Goal: Information Seeking & Learning: Learn about a topic

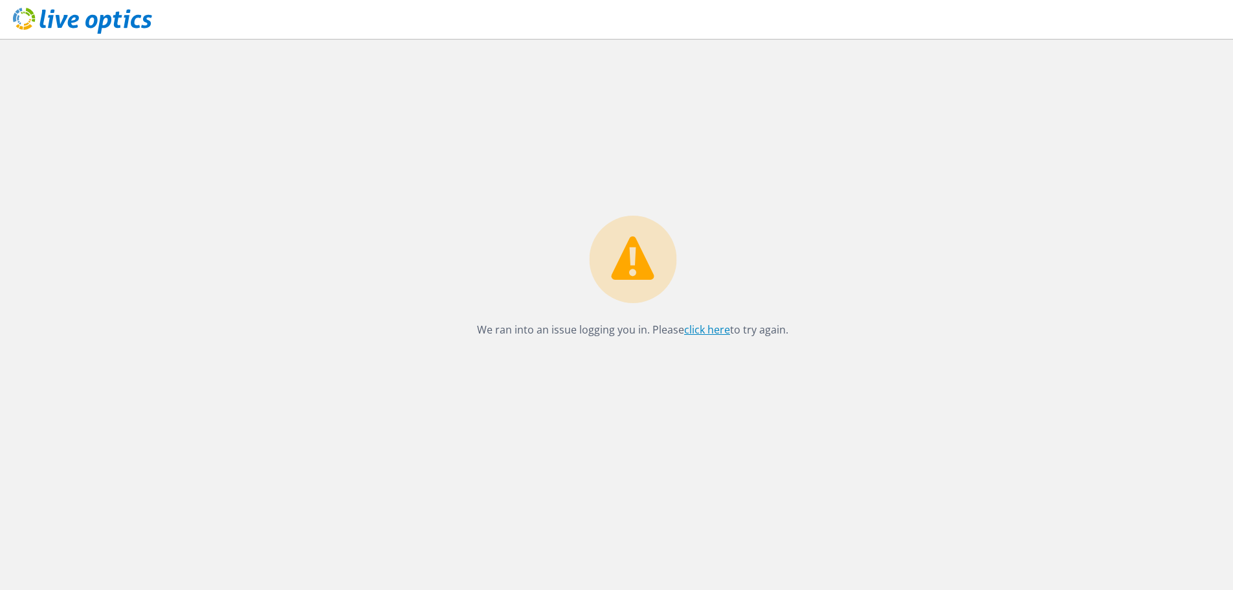
click at [695, 333] on link "click here" at bounding box center [707, 329] width 46 height 14
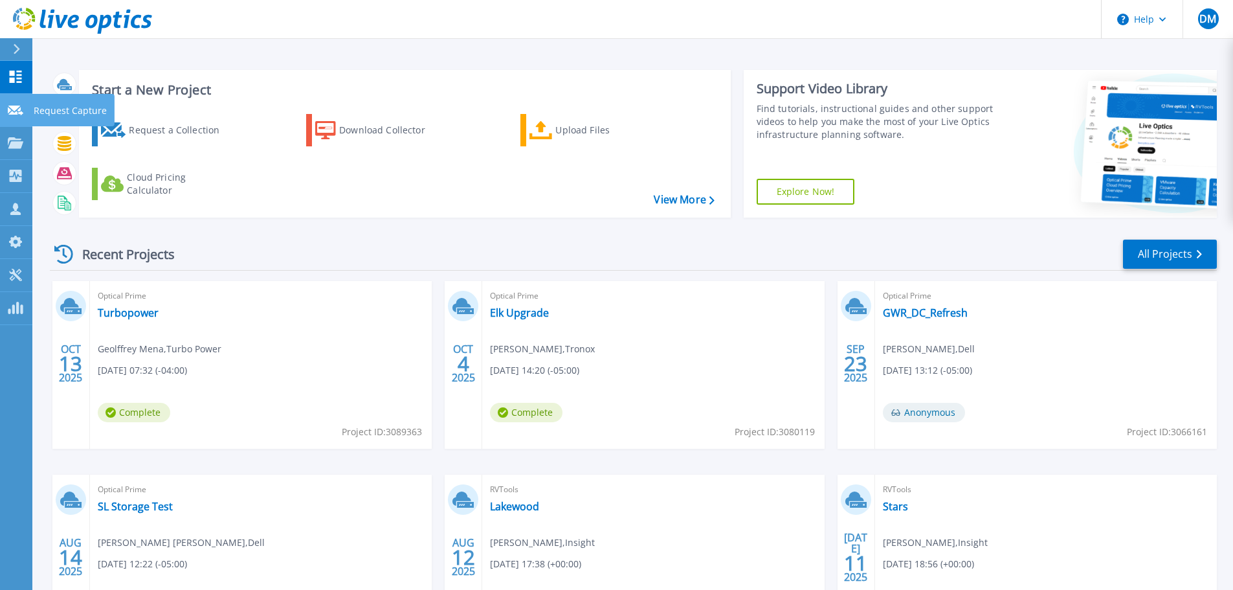
click at [50, 118] on p "Request Capture" at bounding box center [70, 111] width 73 height 34
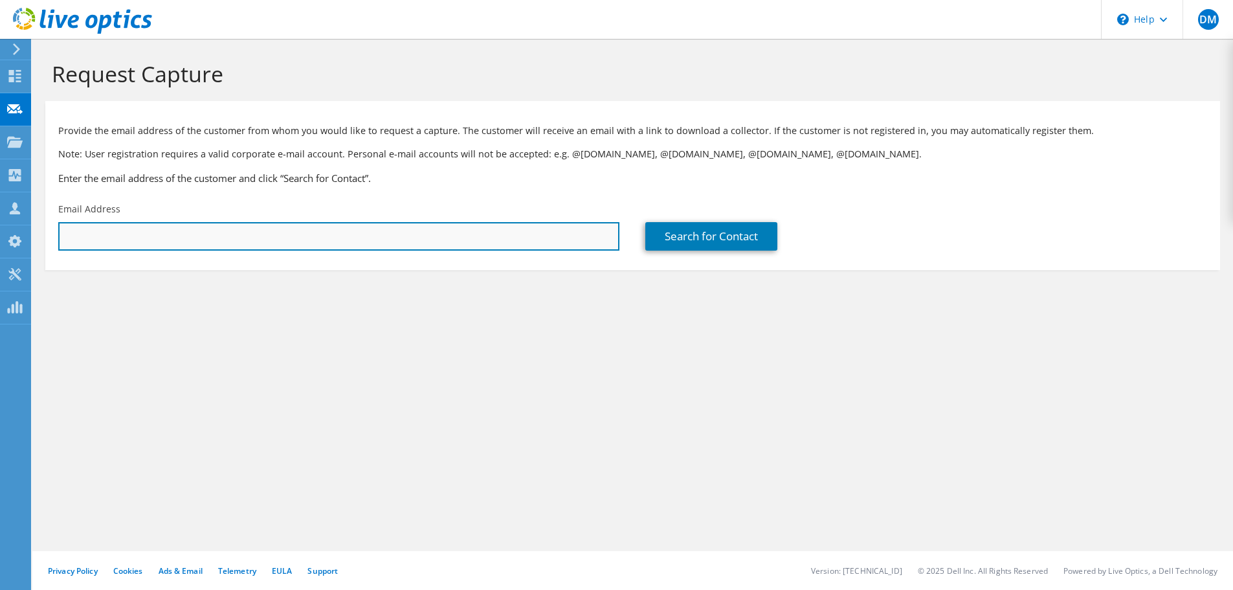
click at [144, 236] on input "text" at bounding box center [338, 236] width 561 height 28
paste input "https://www.dell.com/dci/sm/begin"
type input "h"
type input "jefferis@icdd.com"
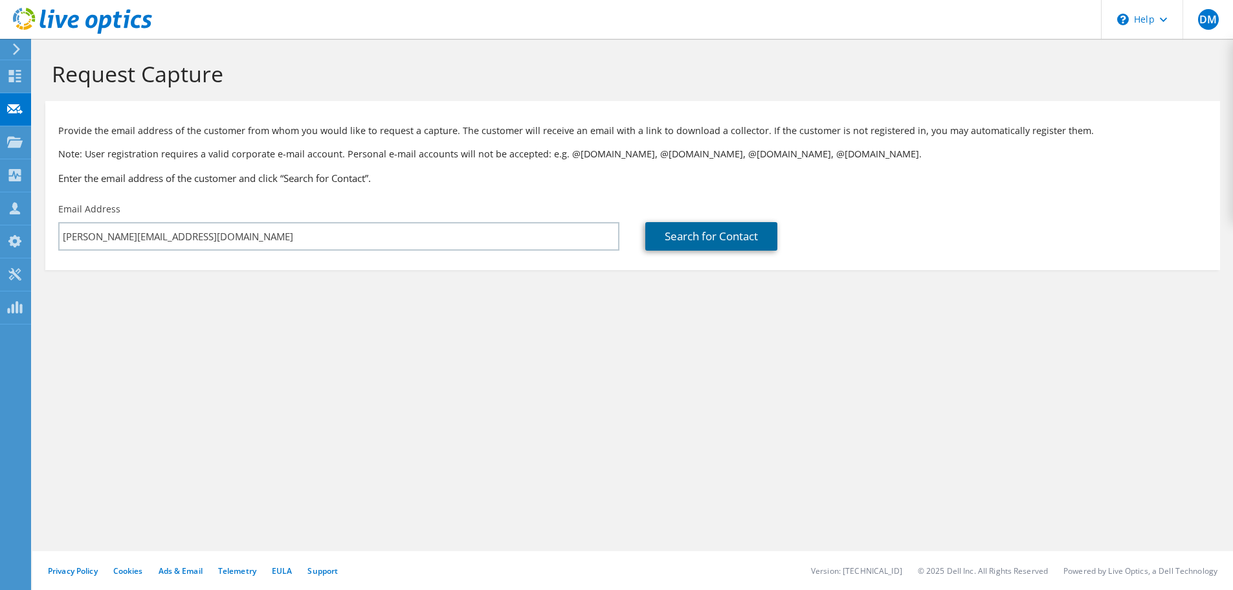
click at [691, 240] on link "Search for Contact" at bounding box center [711, 236] width 132 height 28
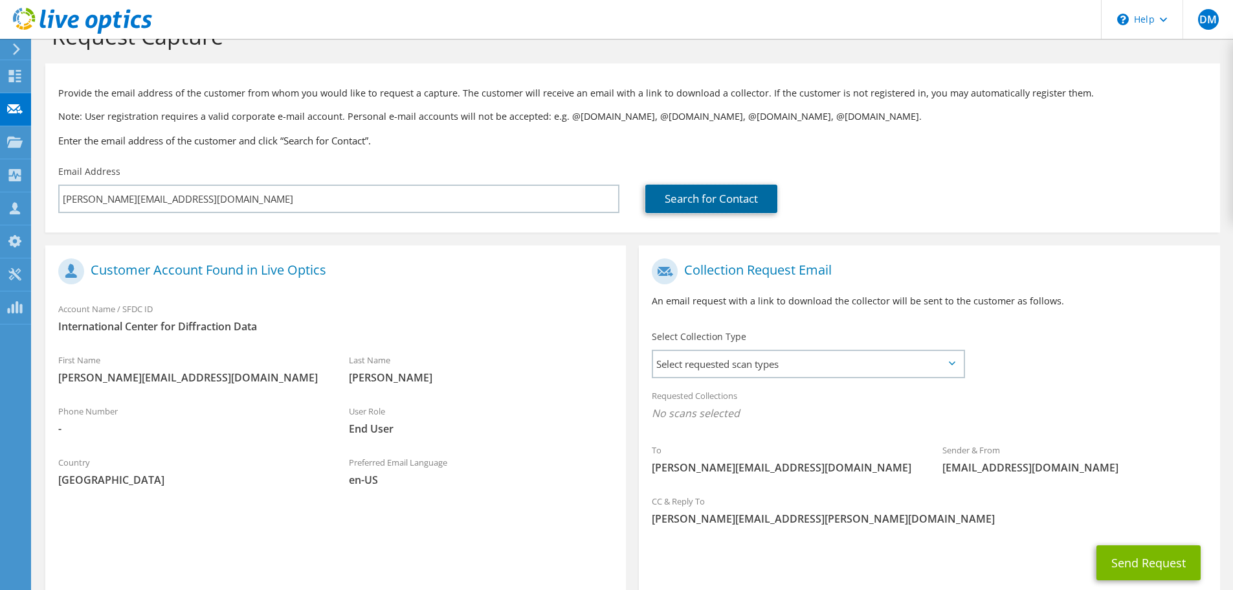
scroll to position [95, 0]
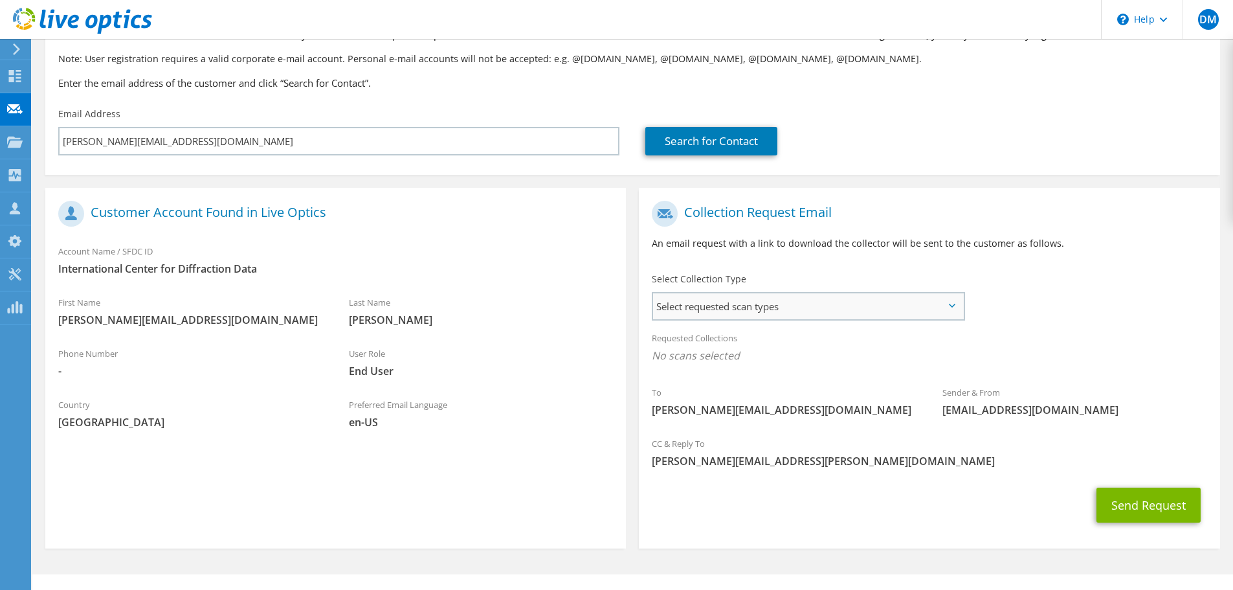
click at [954, 302] on span "Select requested scan types" at bounding box center [808, 306] width 310 height 26
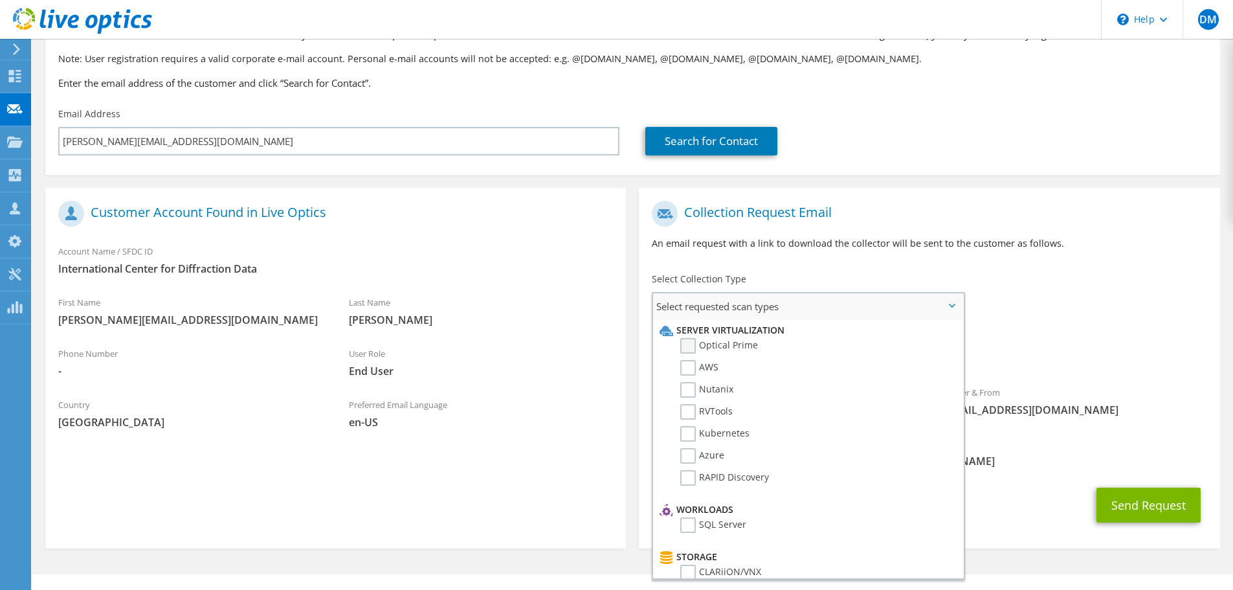
click at [687, 347] on label "Optical Prime" at bounding box center [719, 346] width 78 height 16
click at [0, 0] on input "Optical Prime" at bounding box center [0, 0] width 0 height 0
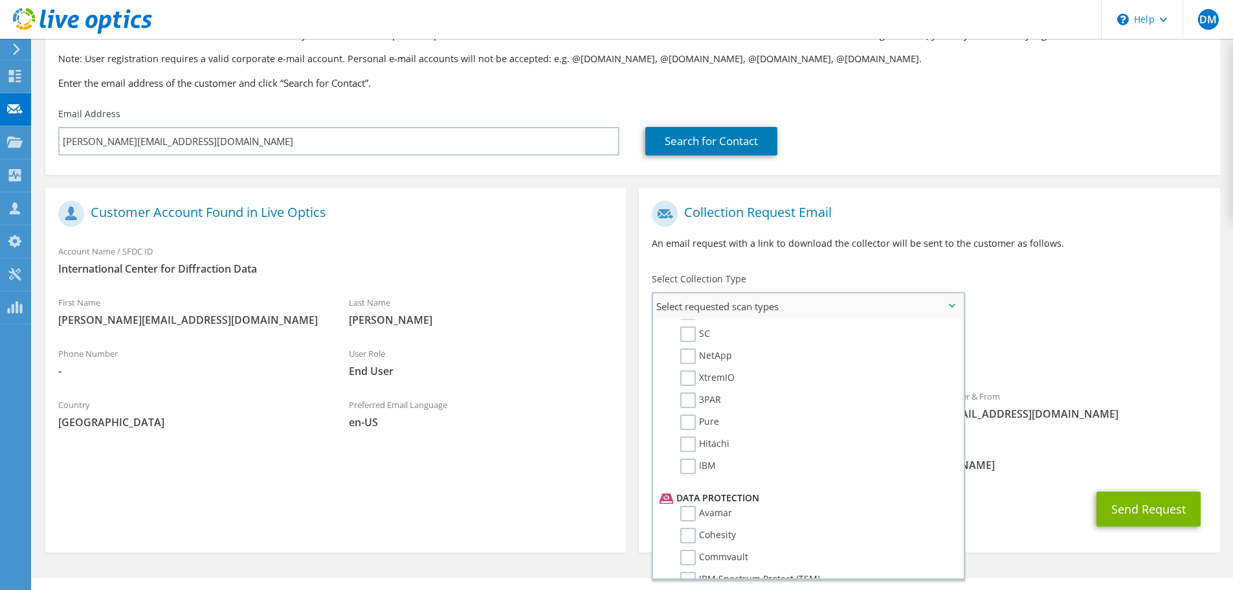
scroll to position [298, 0]
click at [1082, 351] on span "Optical Prime" at bounding box center [929, 358] width 555 height 21
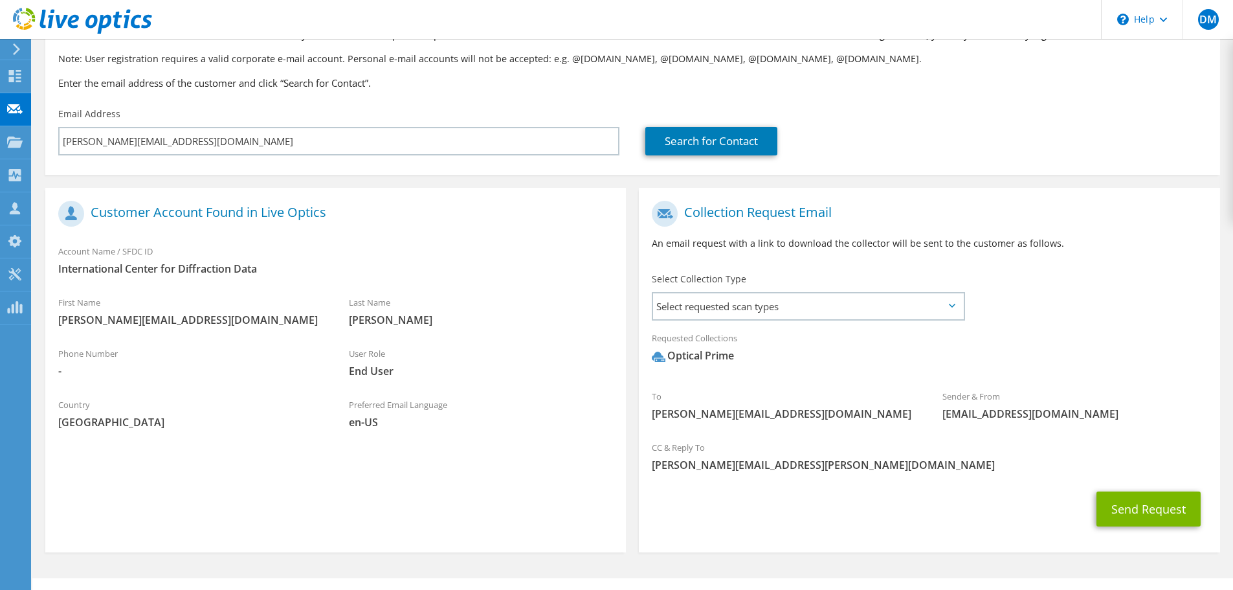
click at [954, 304] on icon at bounding box center [952, 306] width 6 height 4
click at [950, 308] on icon at bounding box center [952, 306] width 6 height 4
click at [870, 314] on span "Select requested scan types" at bounding box center [808, 306] width 310 height 26
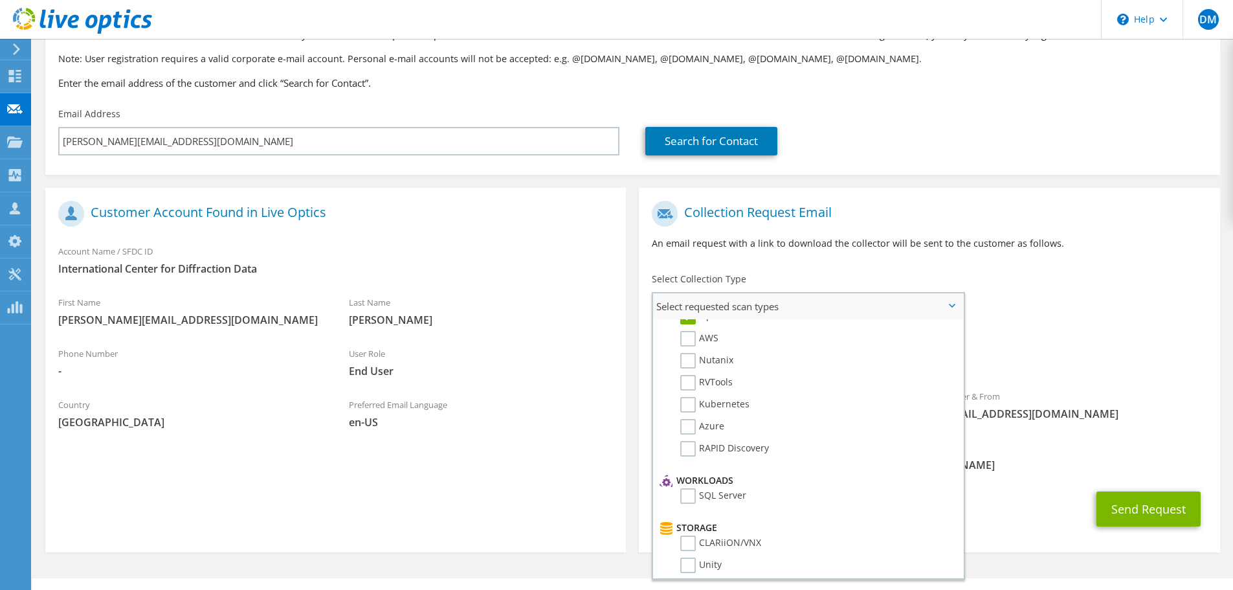
scroll to position [0, 0]
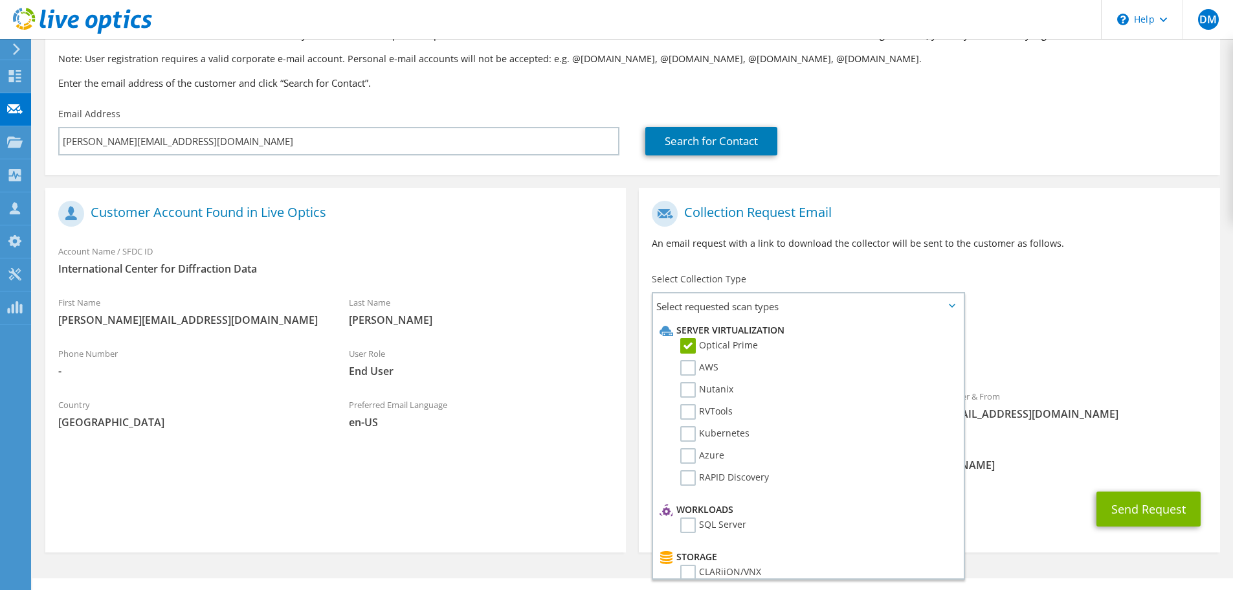
click at [1005, 526] on div "Send Request" at bounding box center [929, 509] width 581 height 48
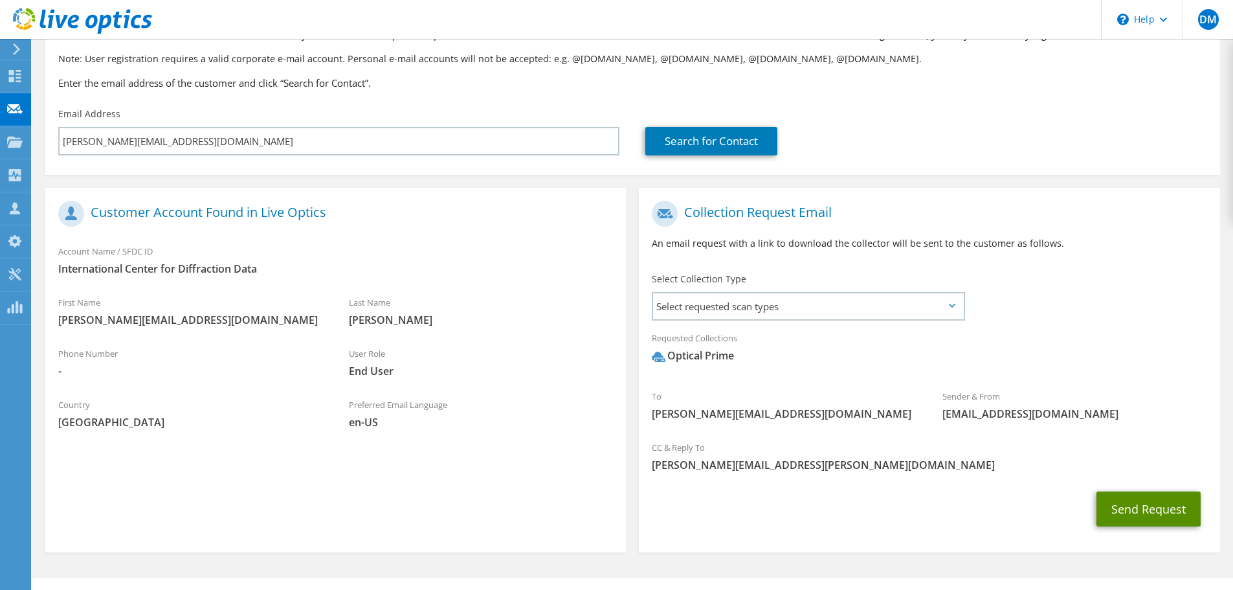
click at [1133, 517] on button "Send Request" at bounding box center [1149, 508] width 104 height 35
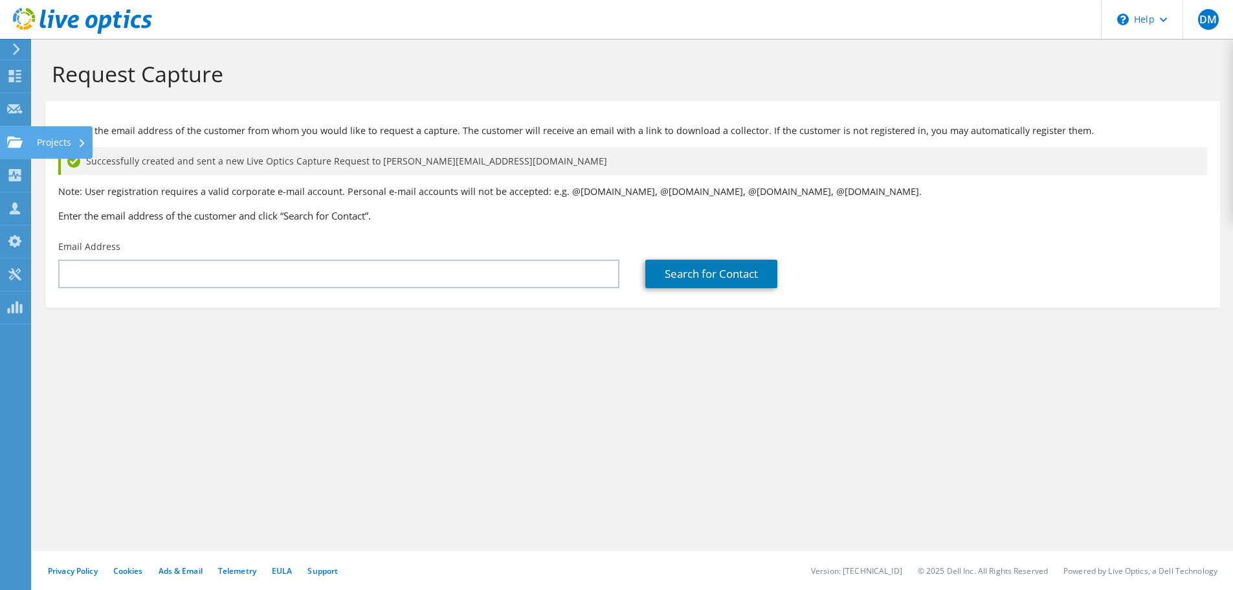
click at [13, 140] on icon at bounding box center [15, 142] width 16 height 12
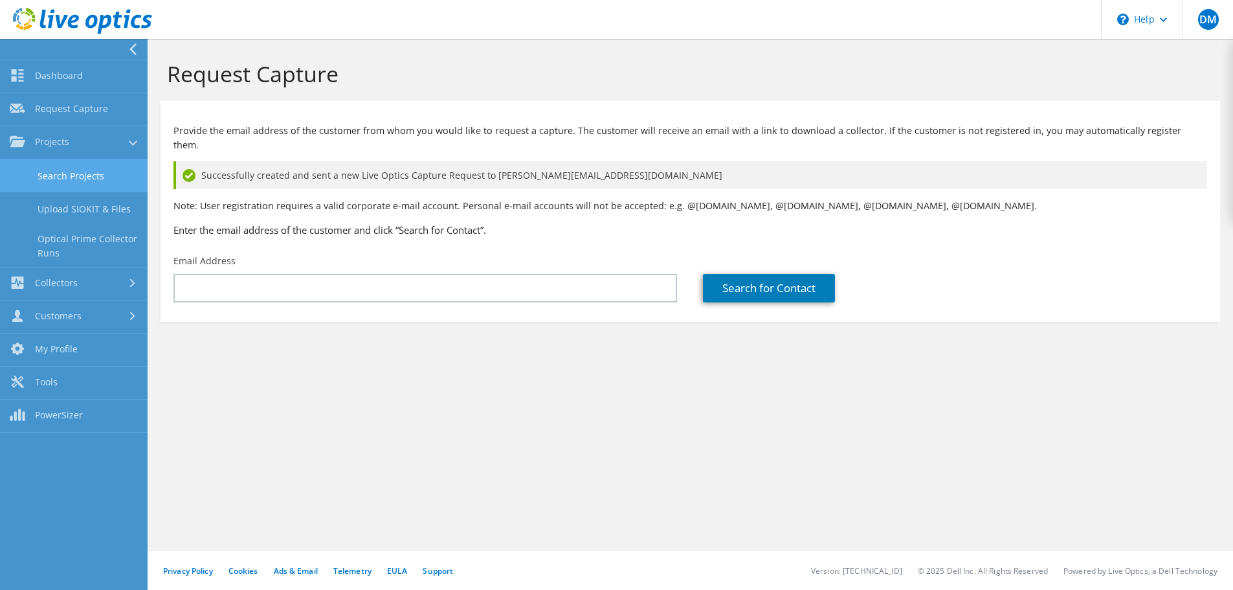
click at [111, 181] on link "Search Projects" at bounding box center [74, 175] width 148 height 33
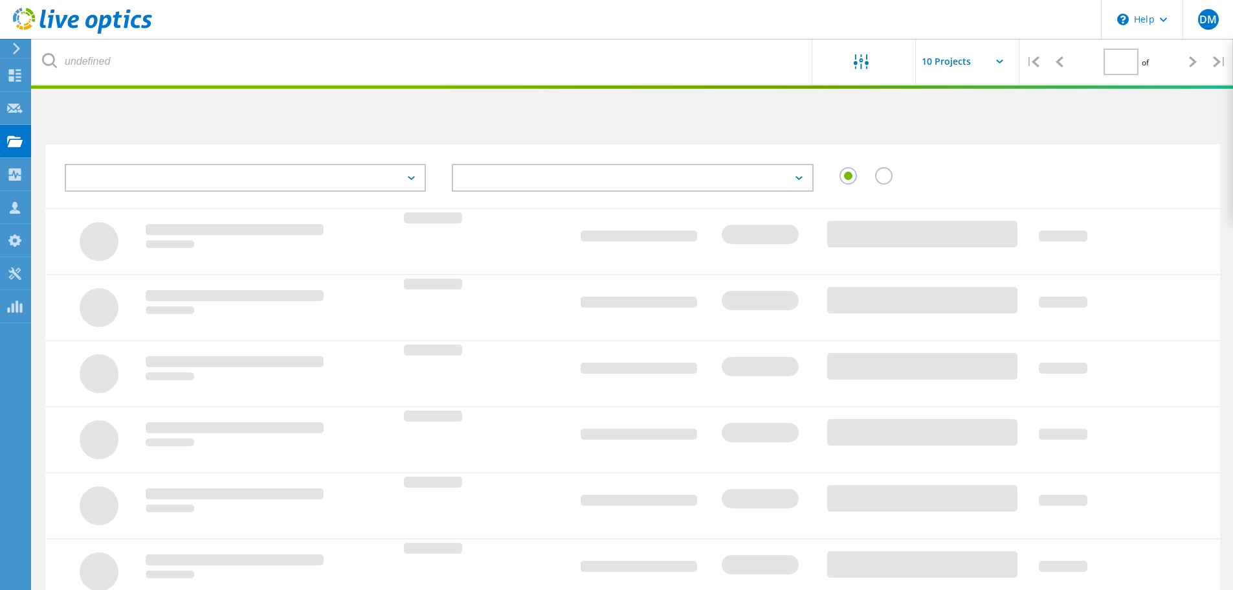
type input "1"
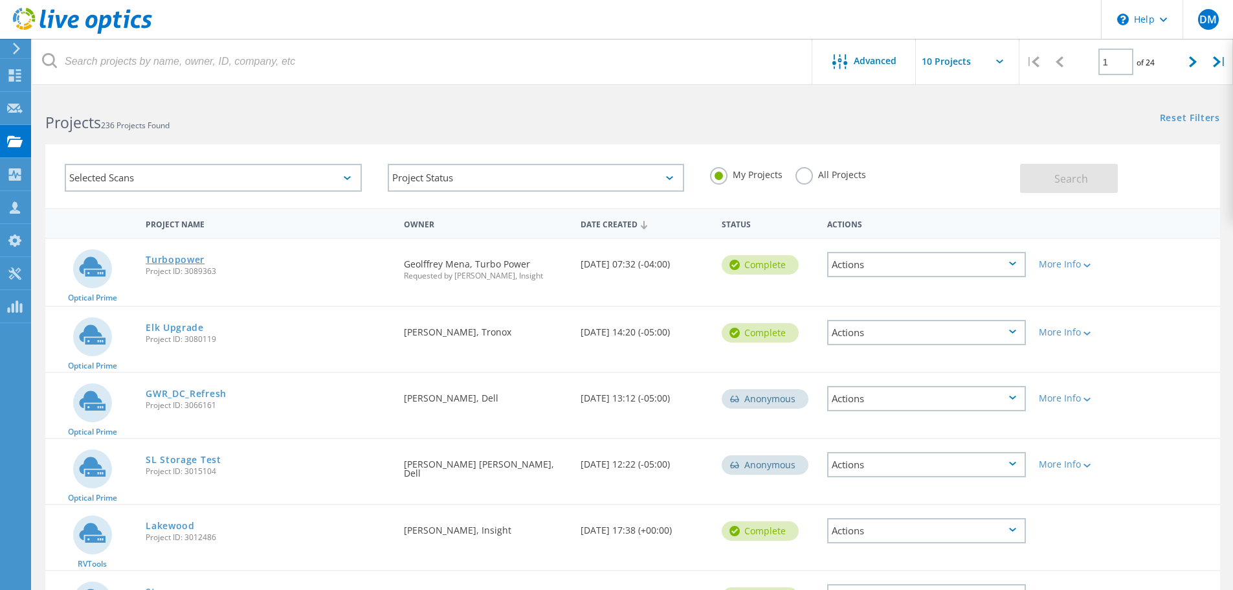
click at [196, 258] on link "Turbopower" at bounding box center [175, 259] width 59 height 9
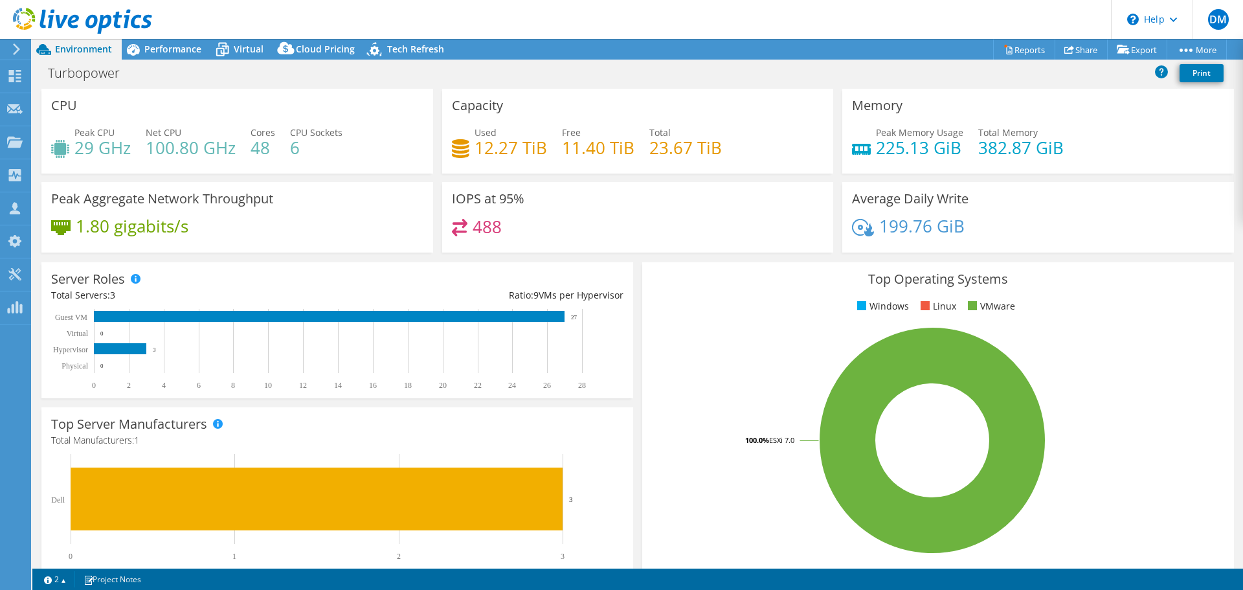
select select "USD"
click at [163, 53] on span "Performance" at bounding box center [172, 49] width 57 height 12
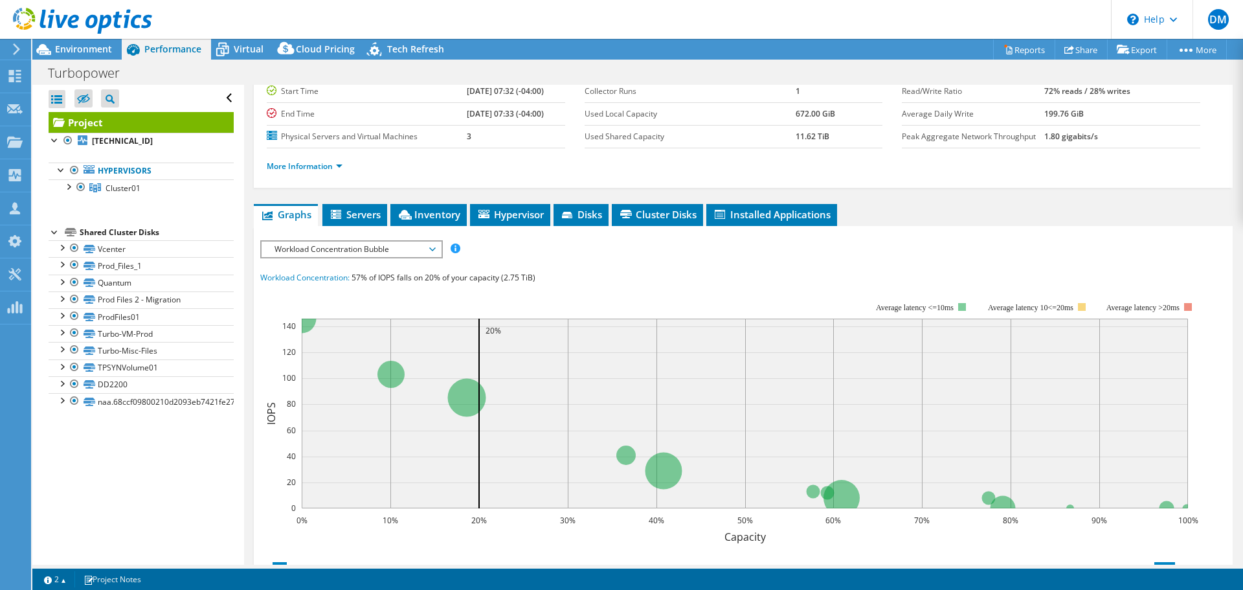
scroll to position [166, 0]
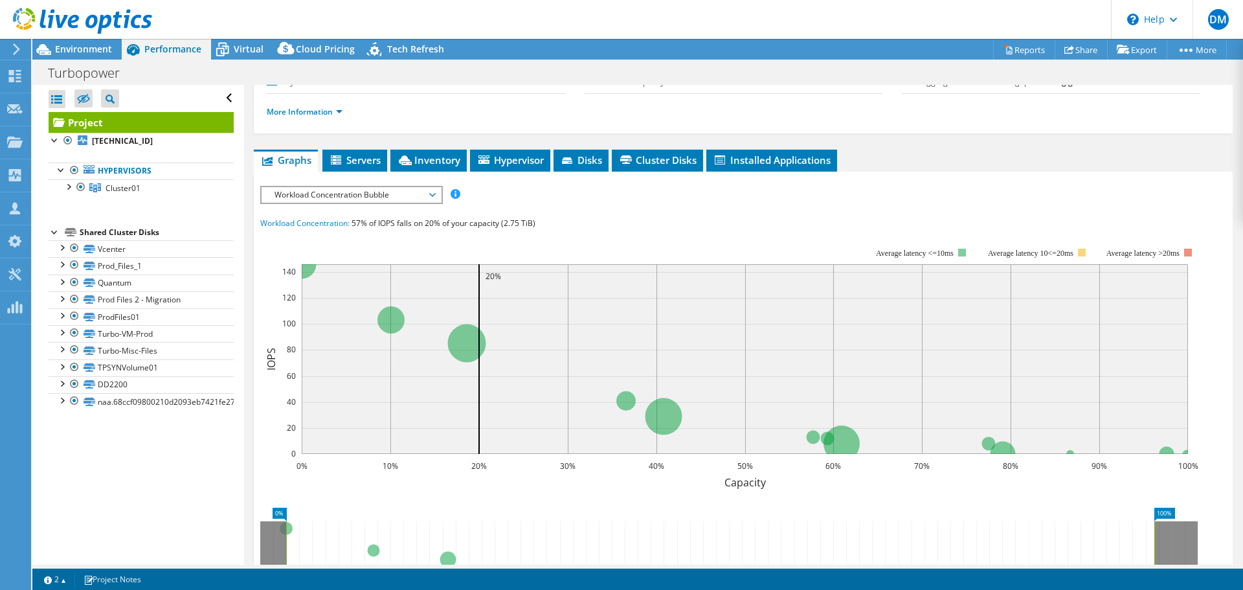
click at [430, 199] on span "Workload Concentration Bubble" at bounding box center [351, 195] width 166 height 16
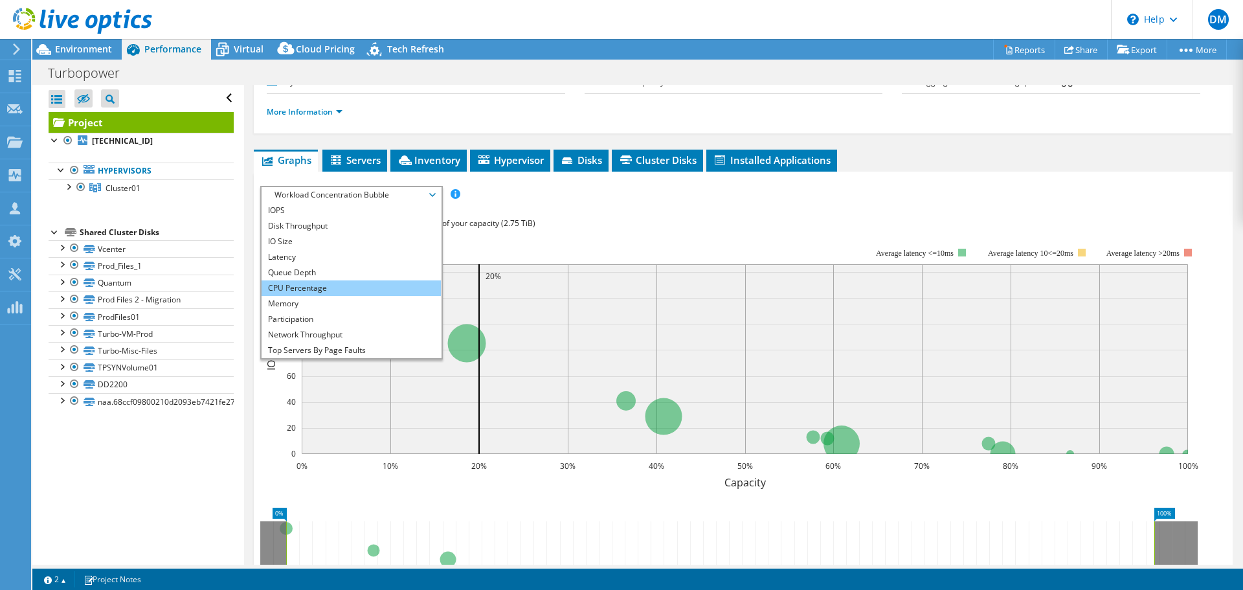
click at [393, 289] on li "CPU Percentage" at bounding box center [351, 288] width 179 height 16
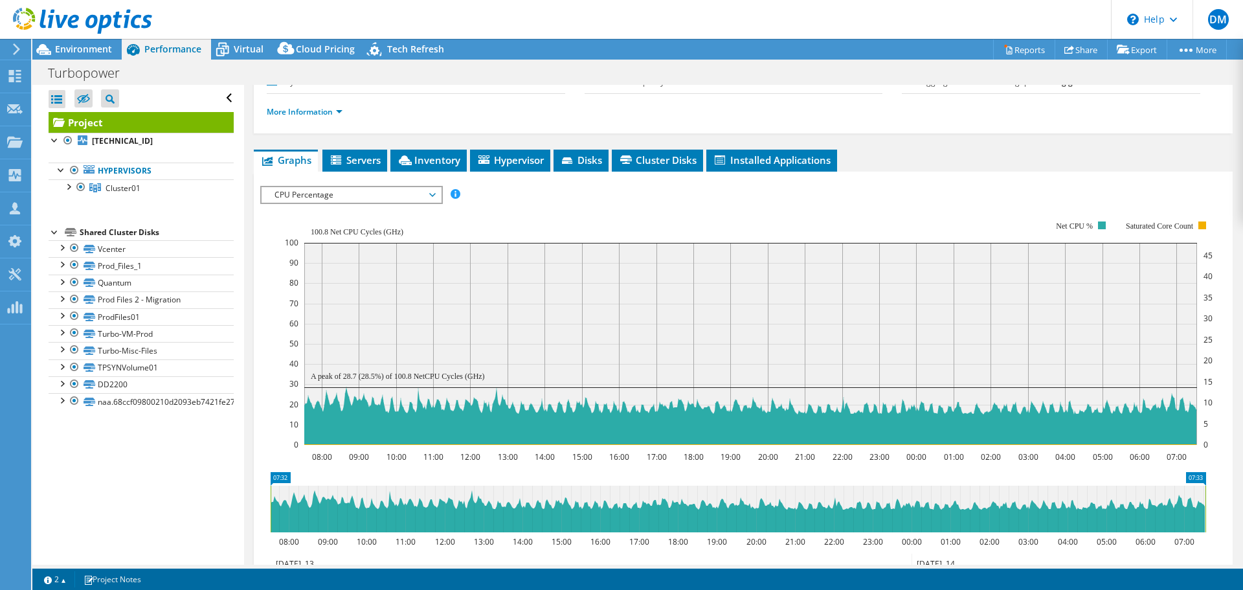
click at [432, 199] on span "CPU Percentage" at bounding box center [351, 195] width 166 height 16
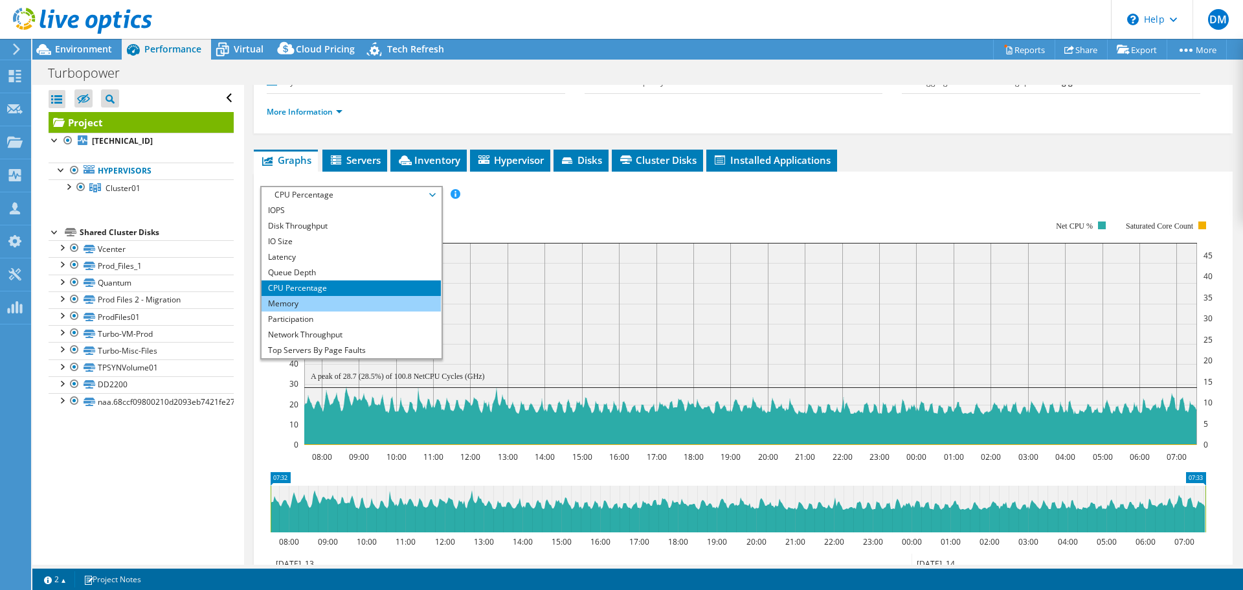
click at [353, 297] on li "Memory" at bounding box center [351, 304] width 179 height 16
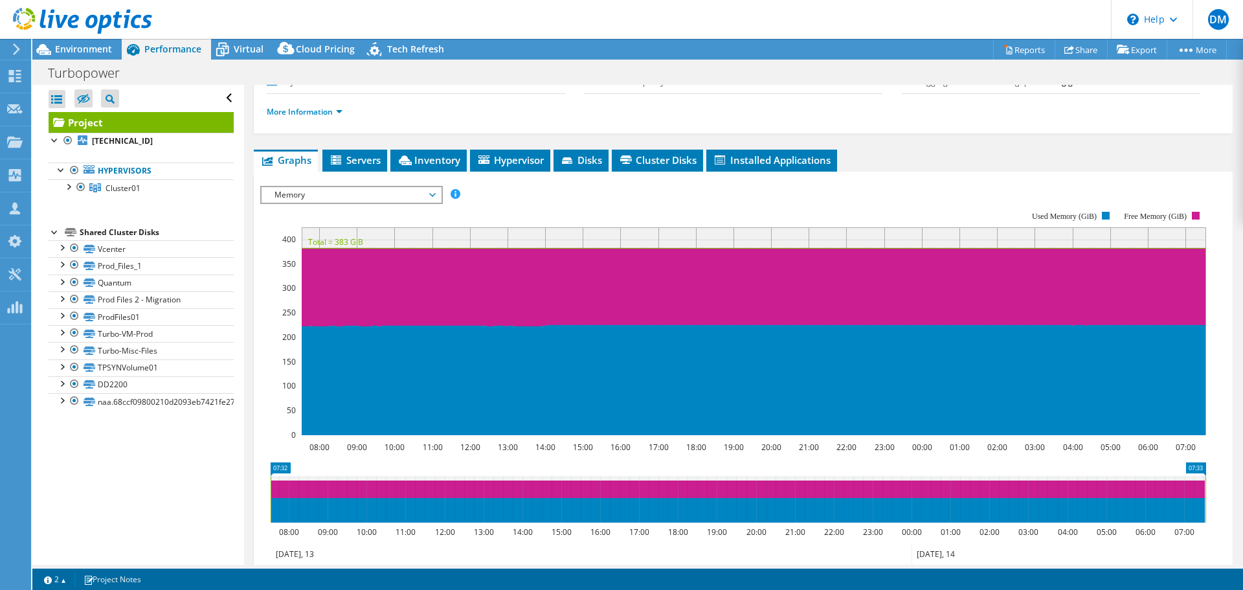
click at [431, 196] on span "Memory" at bounding box center [351, 195] width 166 height 16
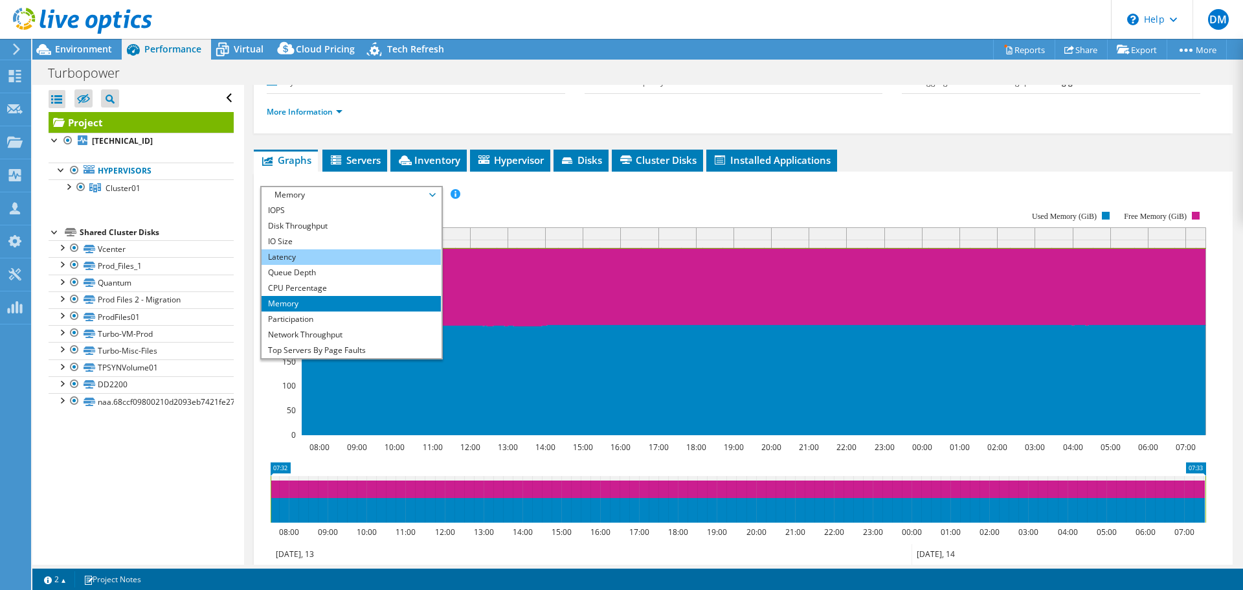
click at [275, 254] on li "Latency" at bounding box center [351, 257] width 179 height 16
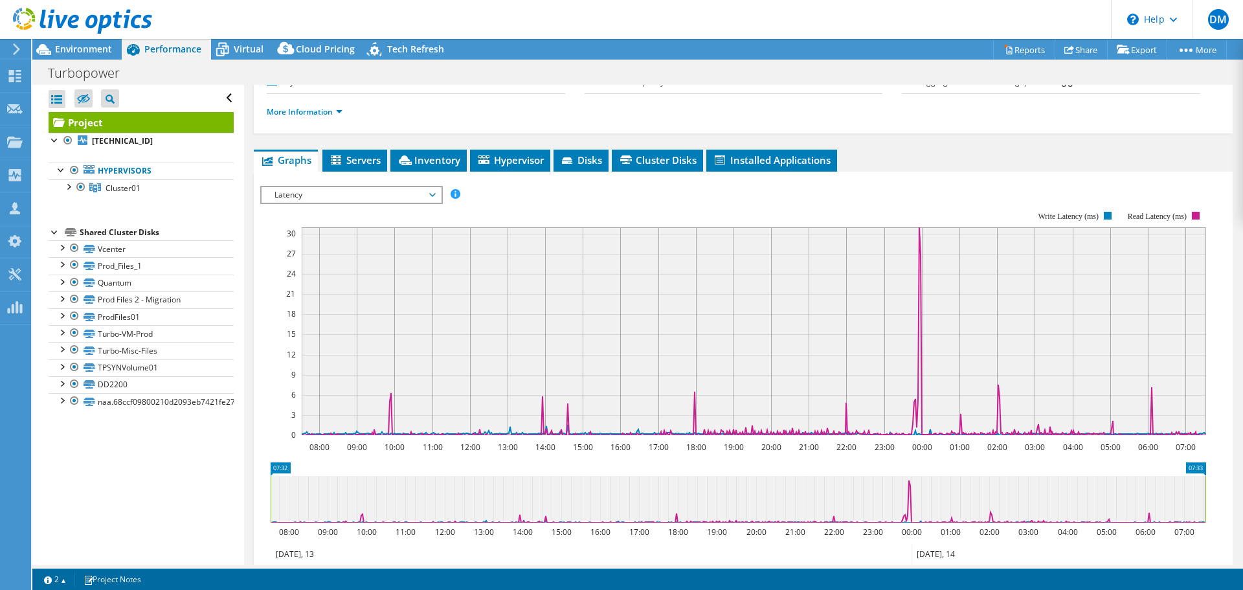
click at [434, 201] on span "Latency" at bounding box center [351, 195] width 166 height 16
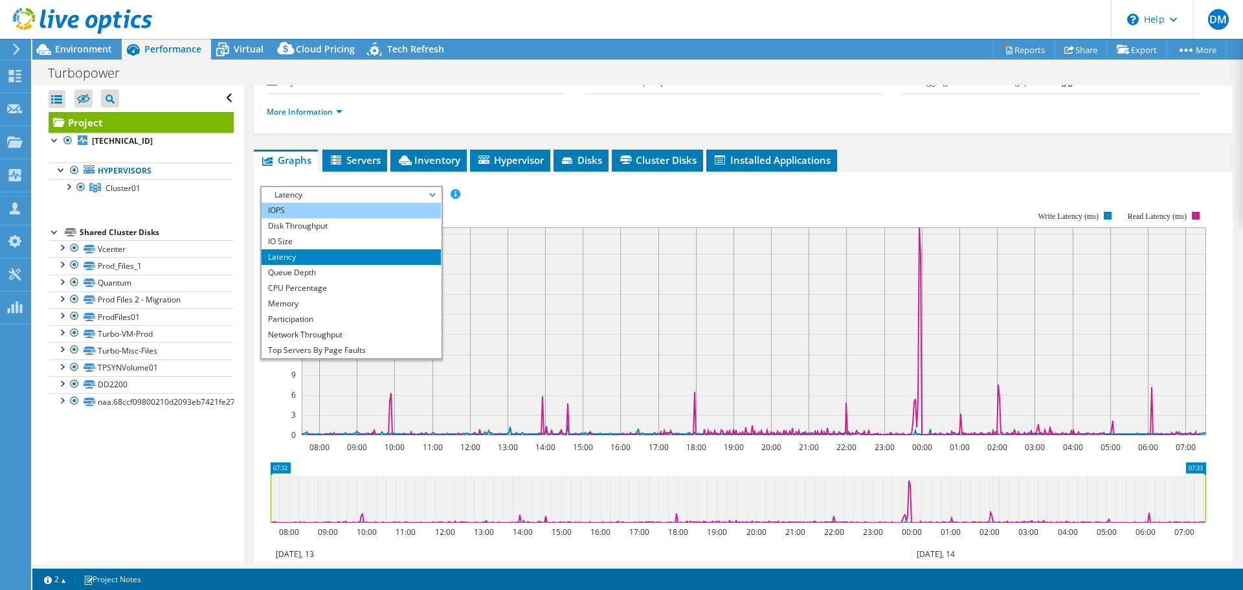
click at [309, 205] on li "IOPS" at bounding box center [351, 211] width 179 height 16
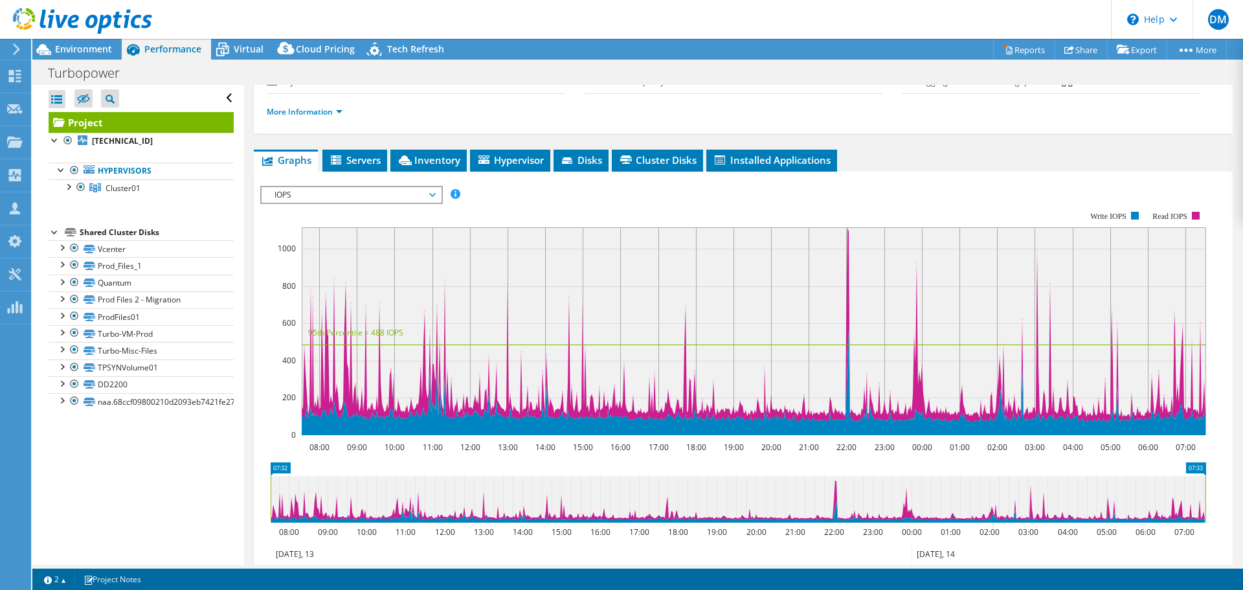
click at [436, 190] on span "IOPS" at bounding box center [351, 195] width 179 height 16
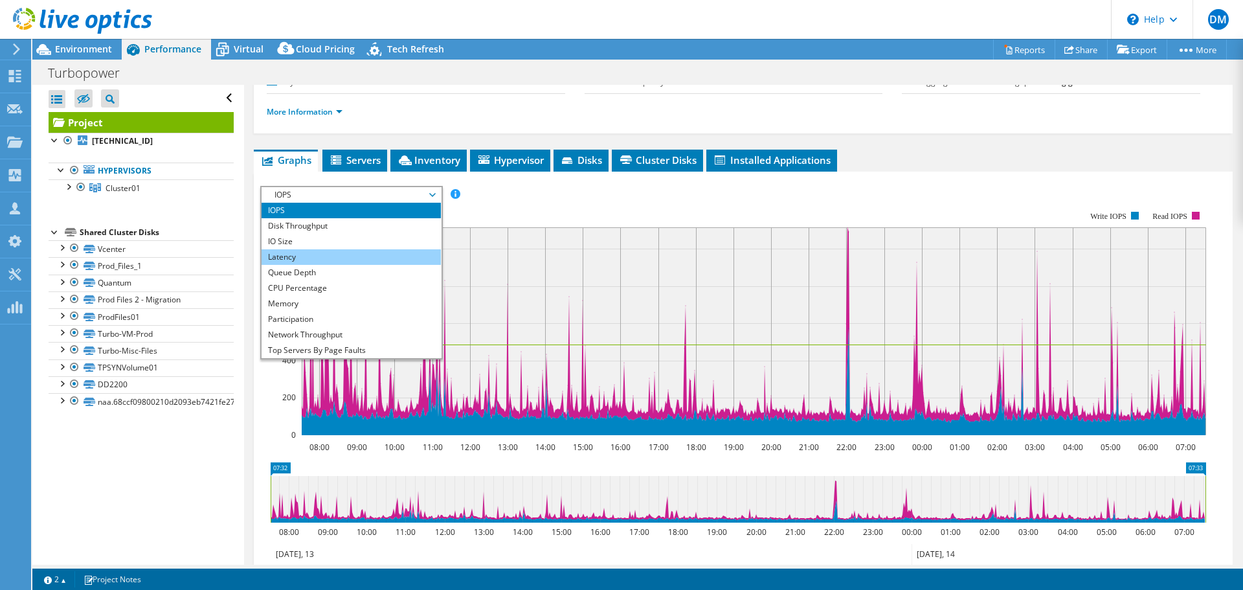
click at [311, 260] on li "Latency" at bounding box center [351, 257] width 179 height 16
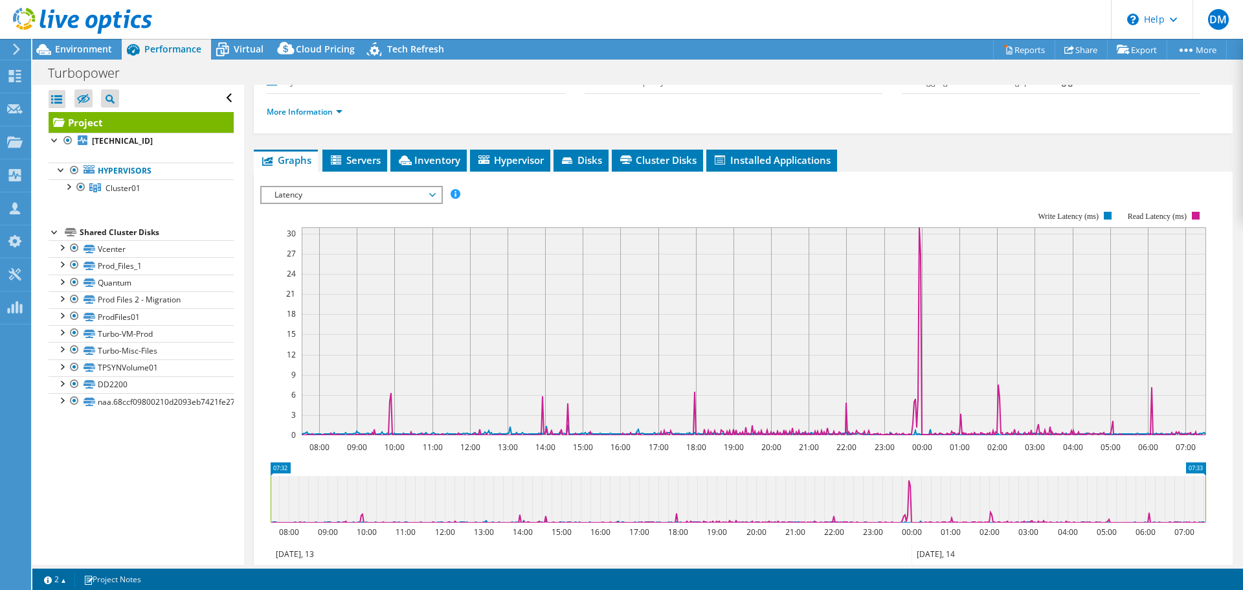
click at [430, 190] on span "Latency" at bounding box center [351, 195] width 166 height 16
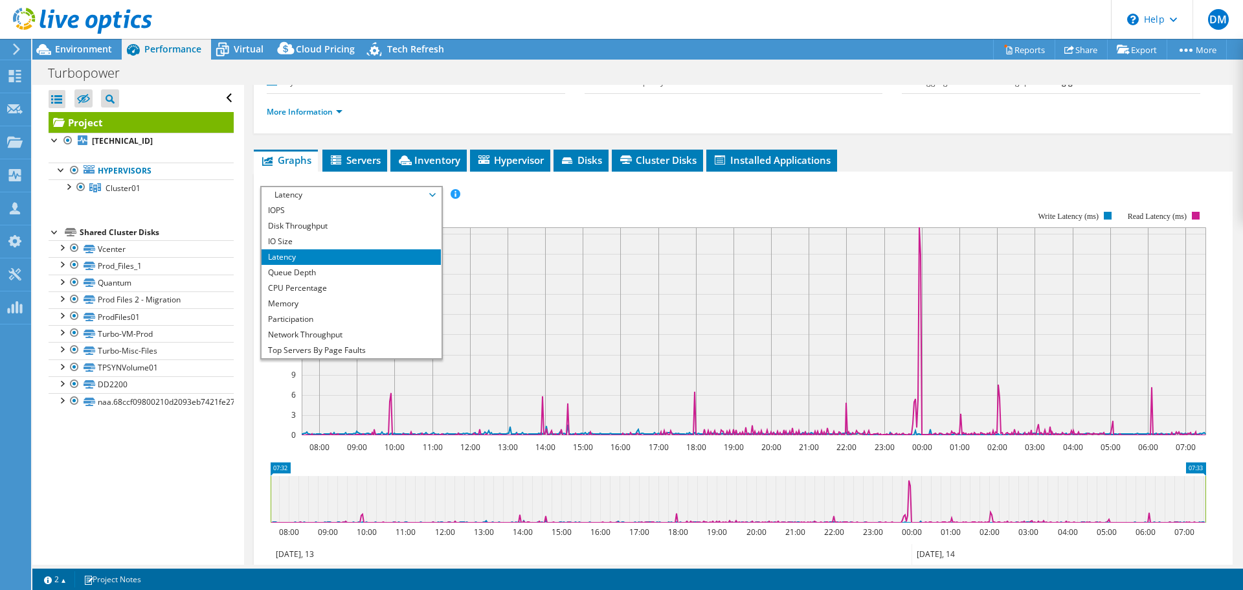
click at [289, 196] on span "Latency" at bounding box center [351, 195] width 166 height 16
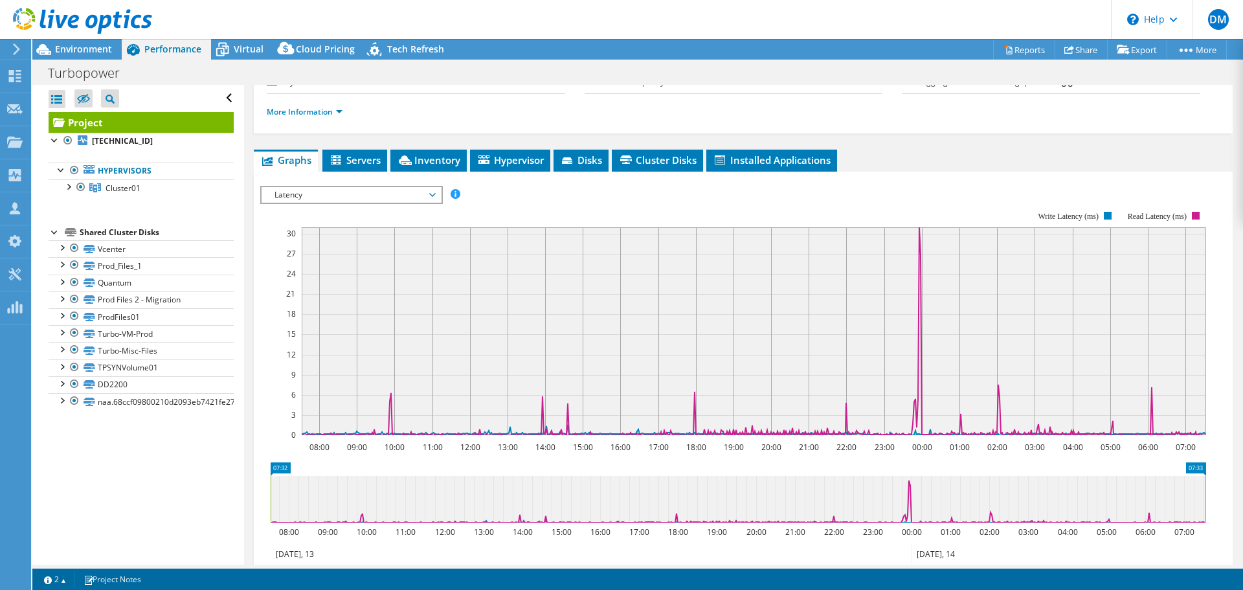
click at [437, 194] on span "Latency" at bounding box center [351, 195] width 179 height 16
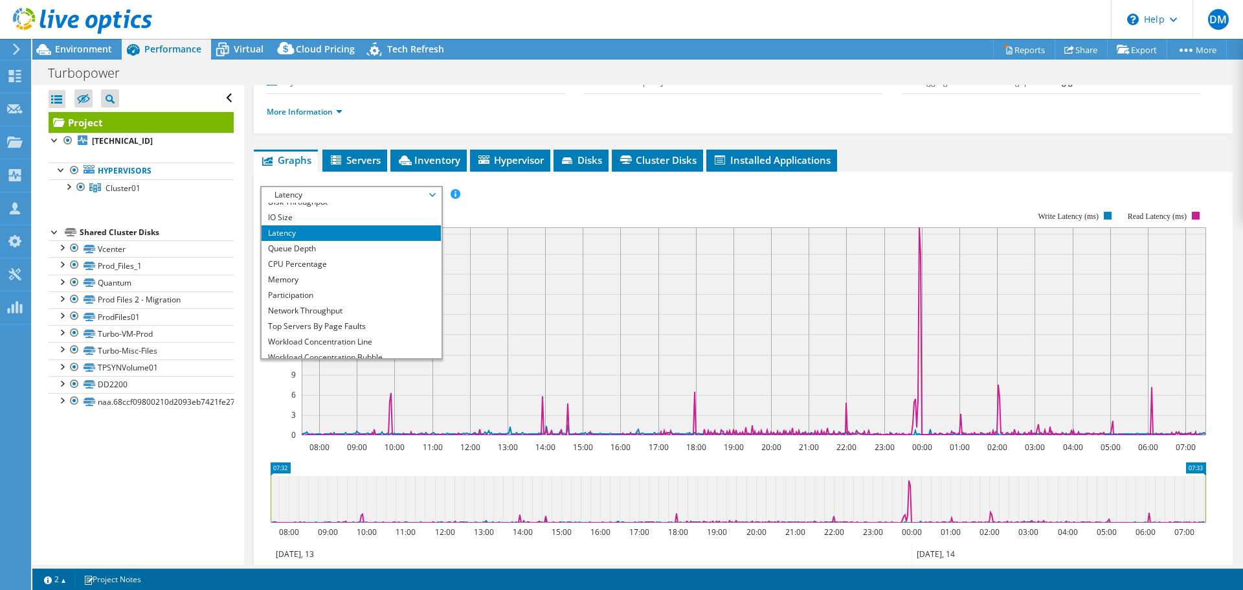
scroll to position [0, 0]
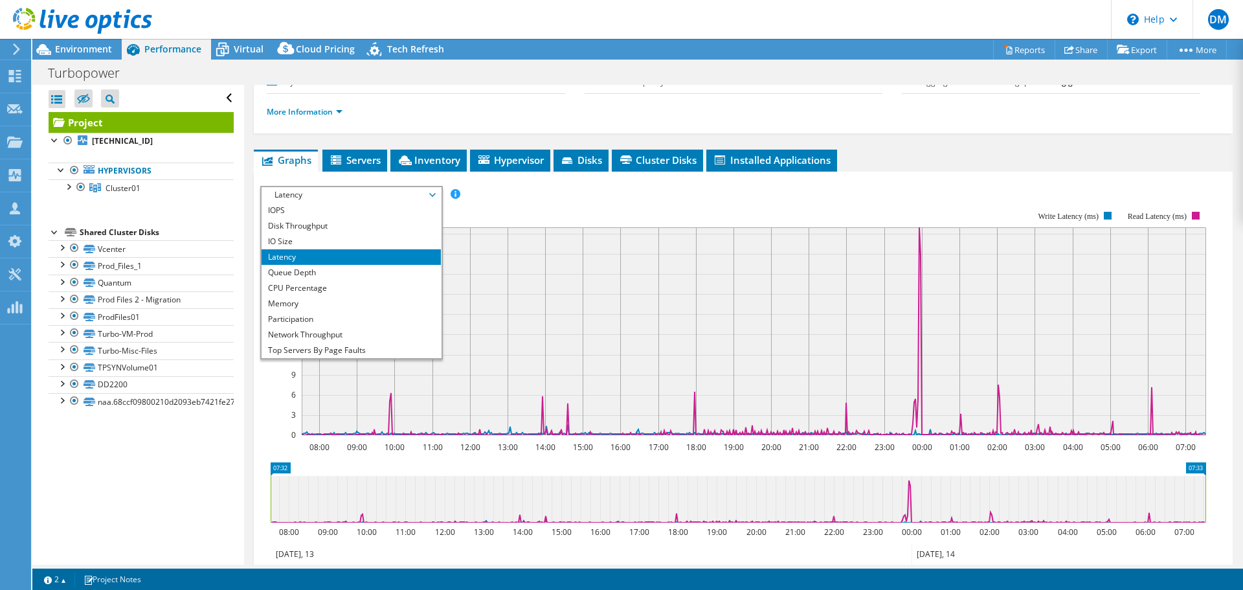
click at [295, 263] on li "Latency" at bounding box center [351, 257] width 179 height 16
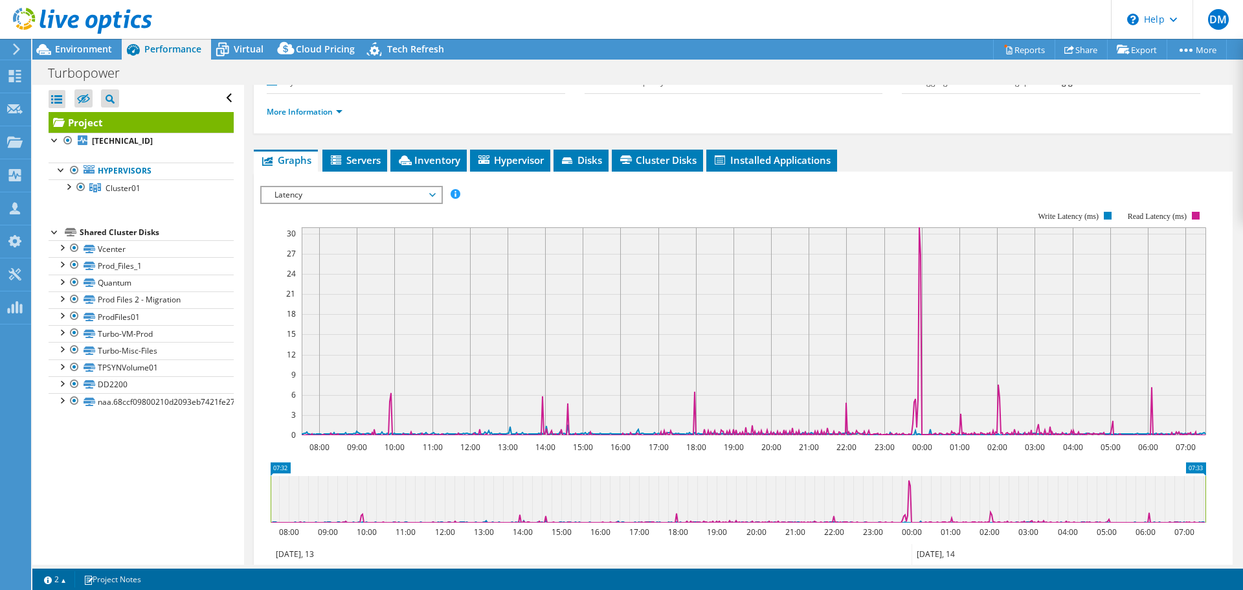
click at [435, 193] on icon at bounding box center [432, 195] width 6 height 4
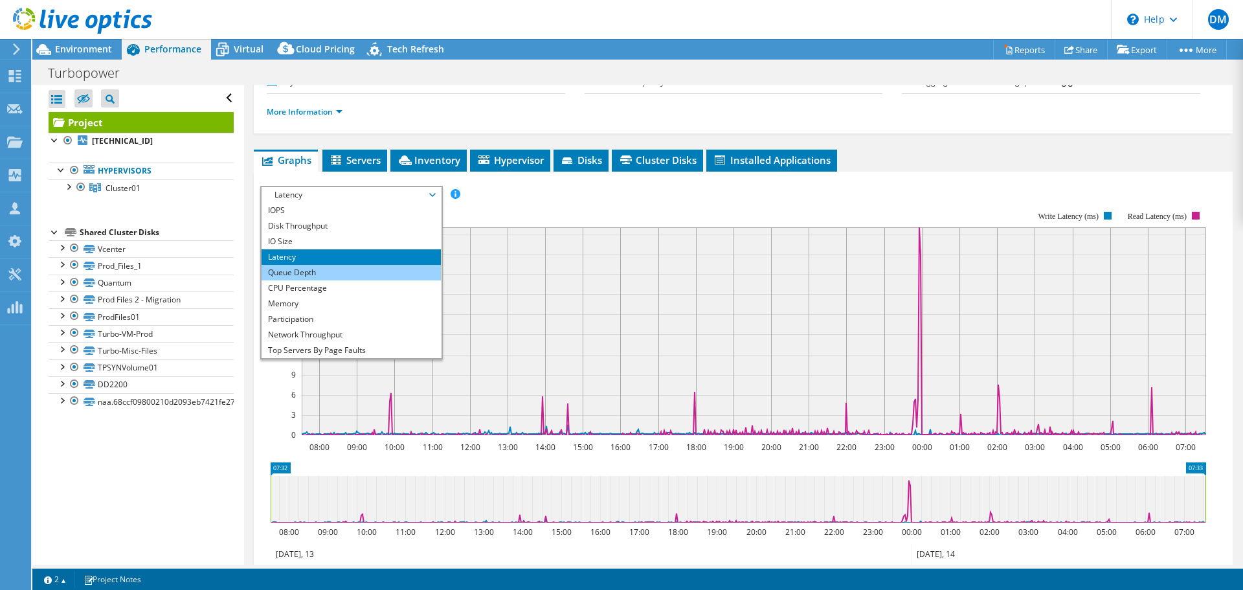
click at [375, 276] on li "Queue Depth" at bounding box center [351, 273] width 179 height 16
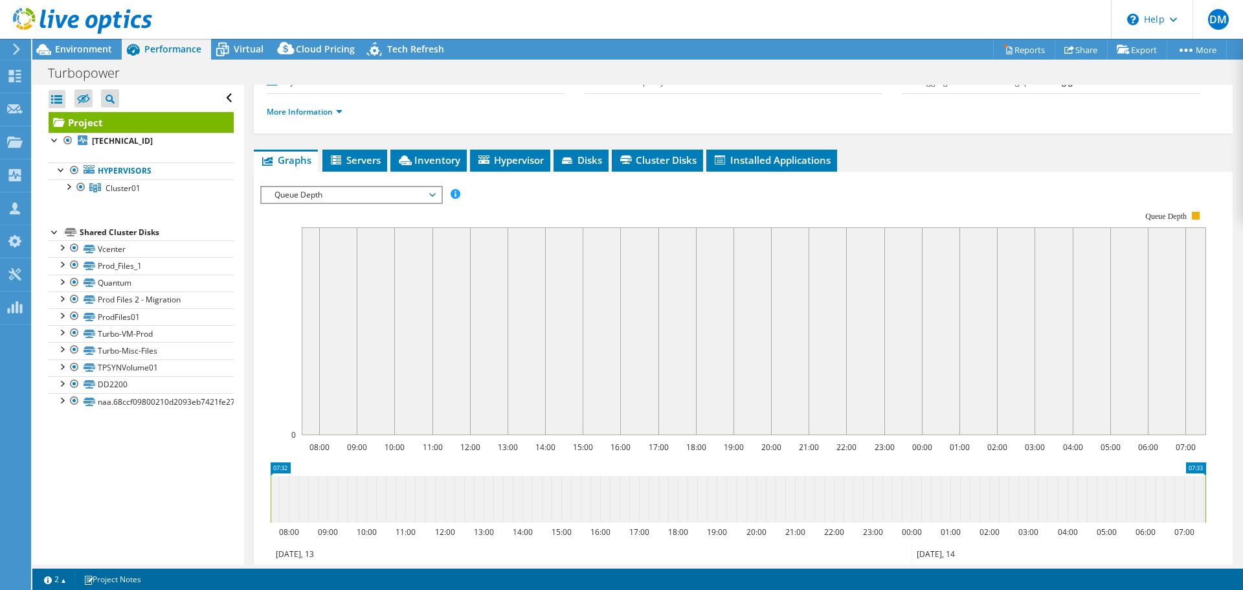
click at [428, 190] on span "Queue Depth" at bounding box center [351, 195] width 166 height 16
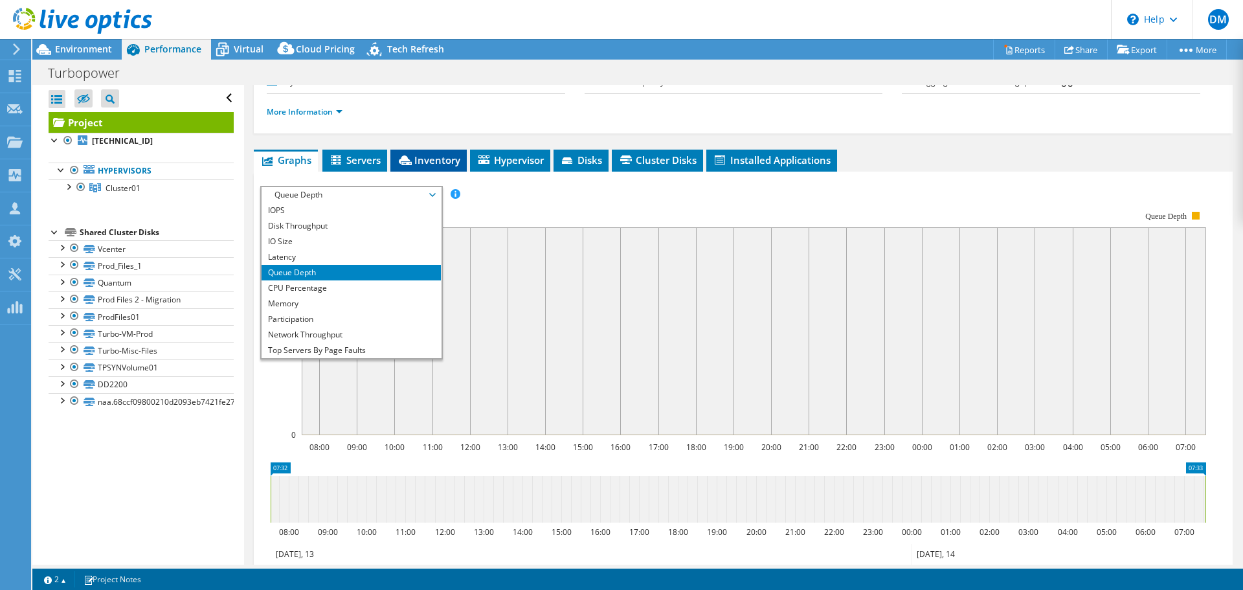
click at [447, 162] on span "Inventory" at bounding box center [428, 159] width 63 height 13
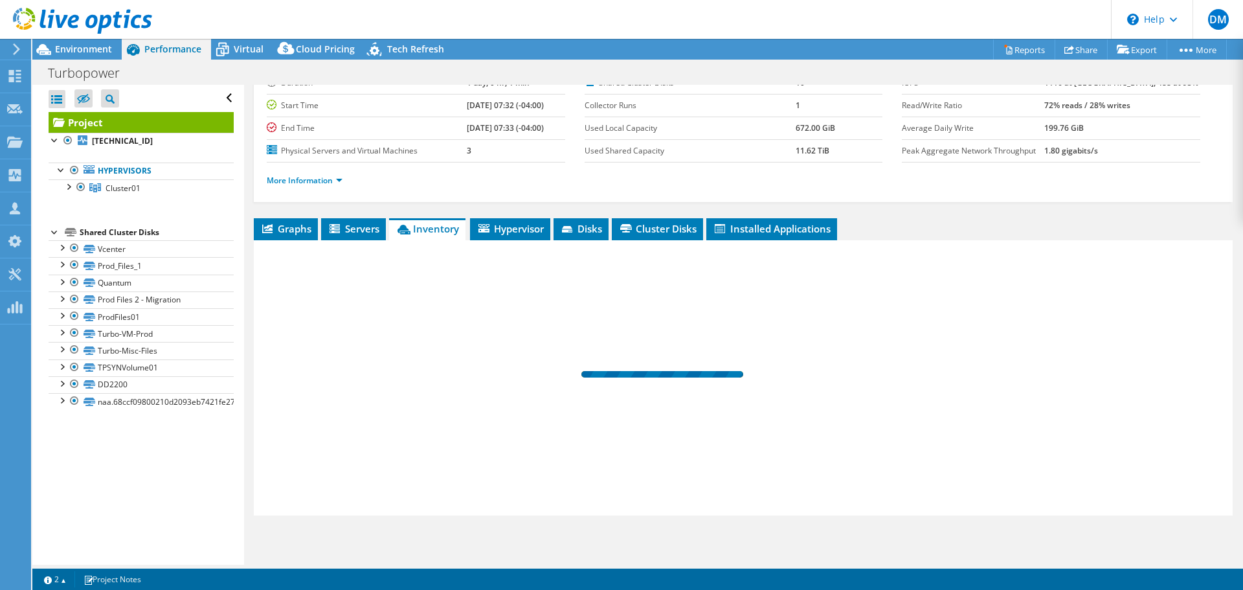
scroll to position [97, 0]
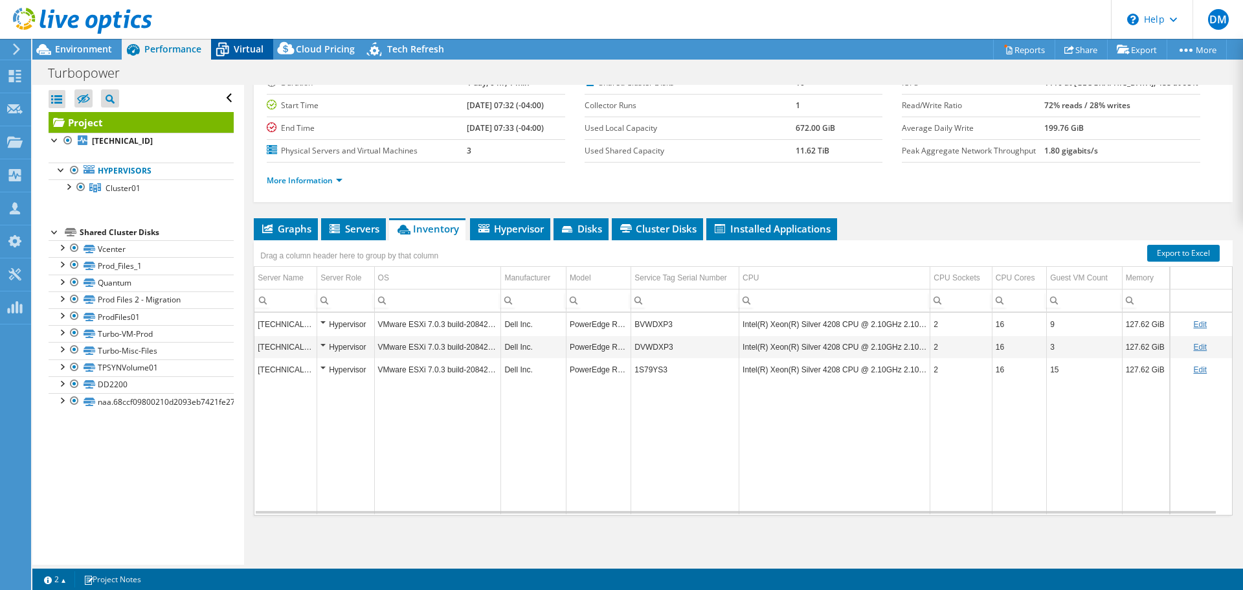
click at [241, 58] on div "Virtual" at bounding box center [242, 49] width 62 height 21
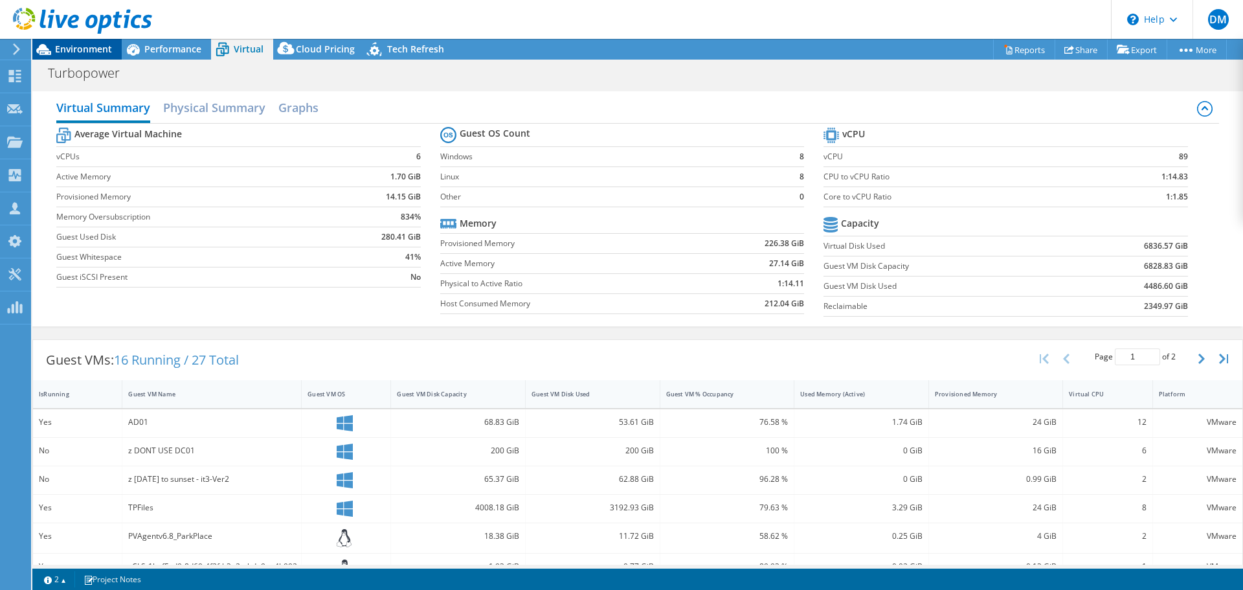
click at [82, 52] on span "Environment" at bounding box center [83, 49] width 57 height 12
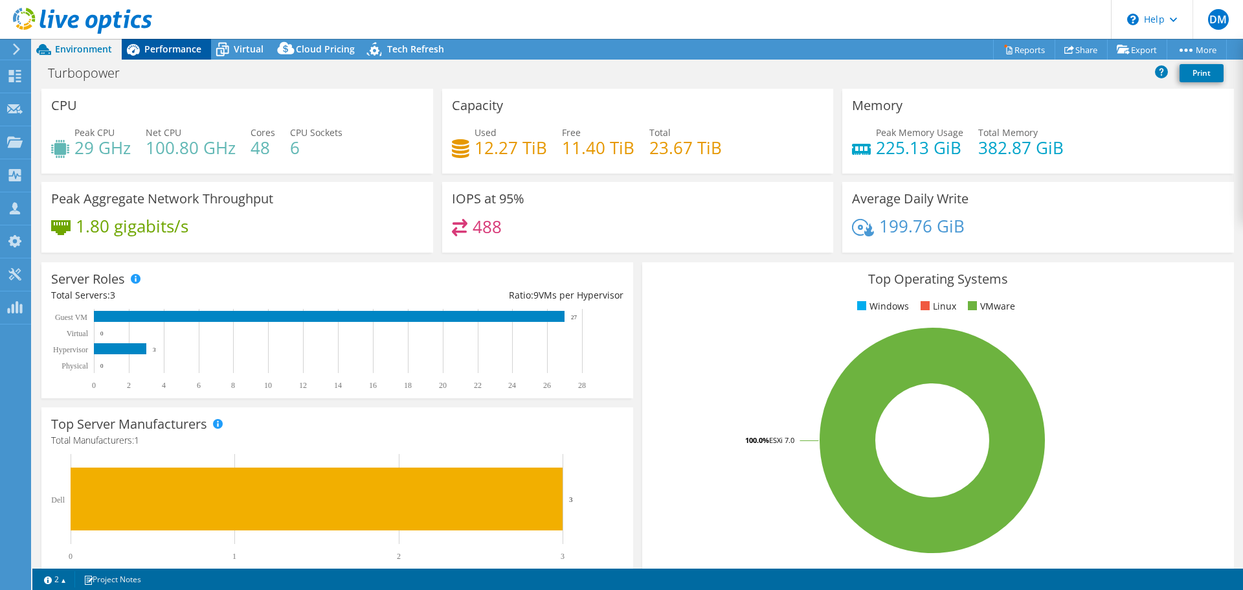
click at [170, 48] on span "Performance" at bounding box center [172, 49] width 57 height 12
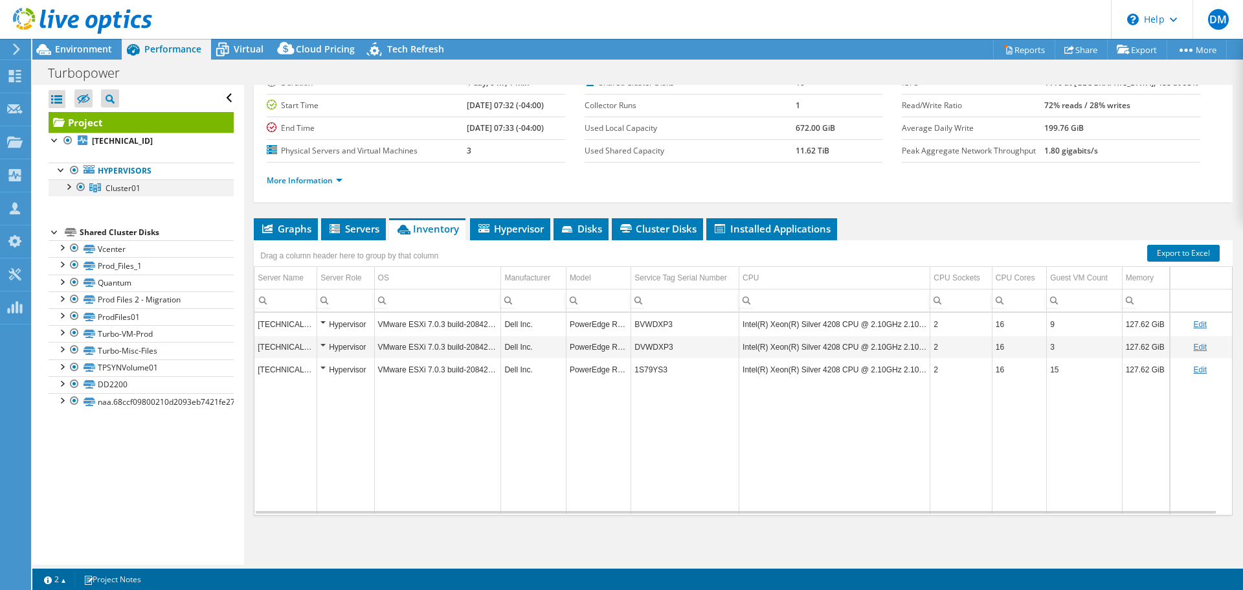
click at [71, 188] on div at bounding box center [68, 185] width 13 height 13
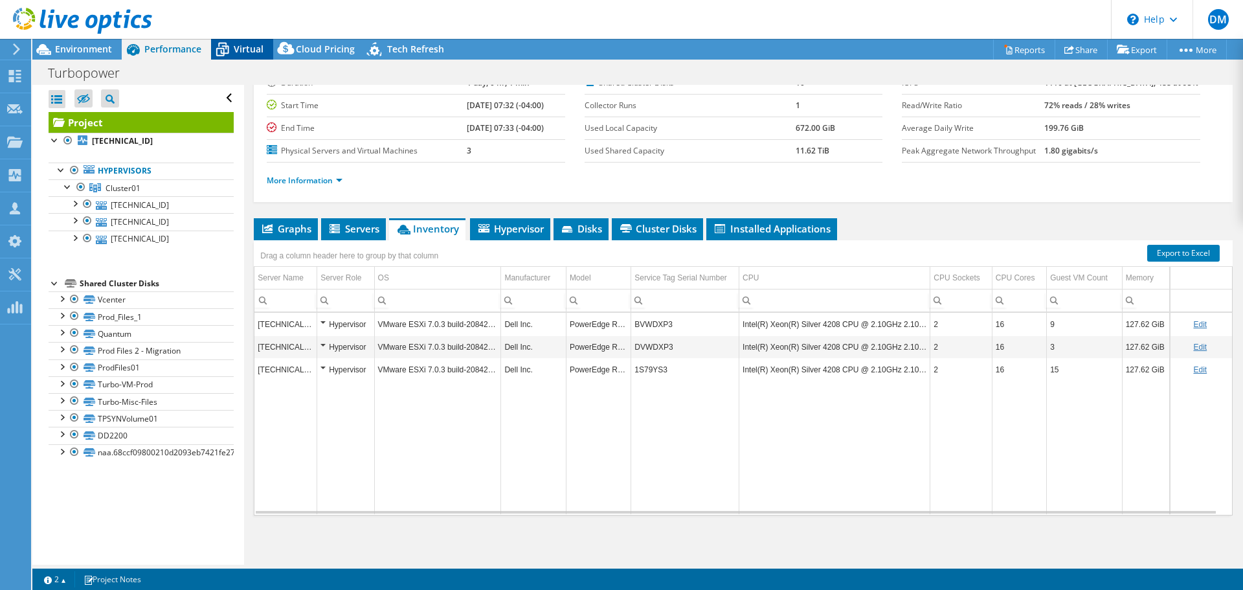
click at [234, 50] on span "Virtual" at bounding box center [249, 49] width 30 height 12
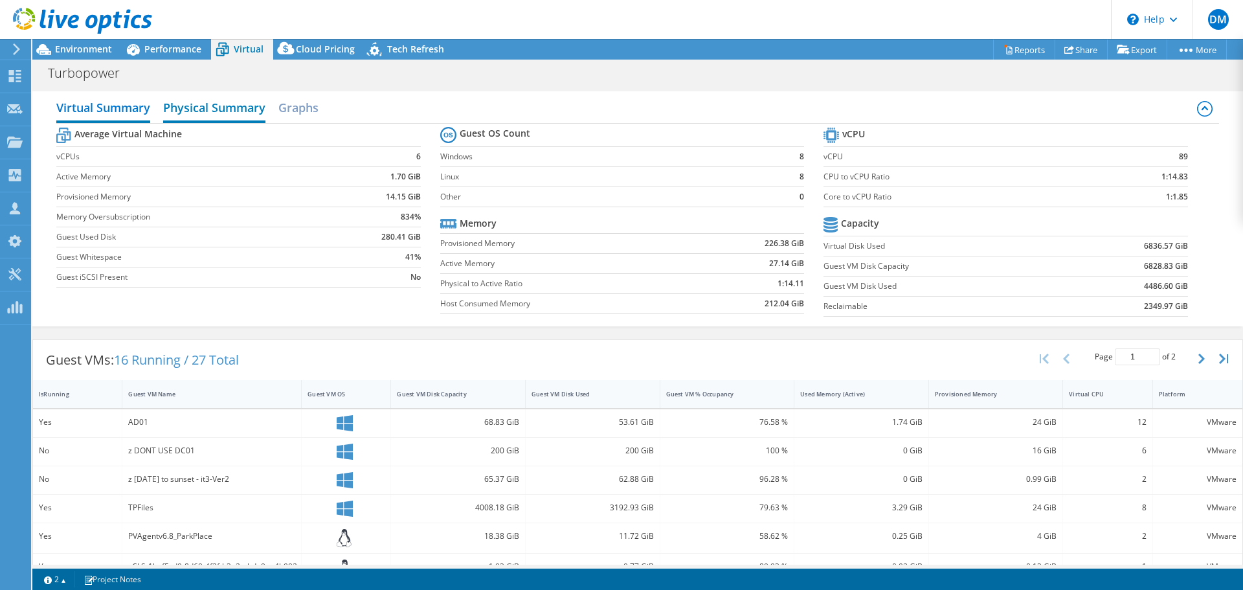
click at [226, 106] on h2 "Physical Summary" at bounding box center [214, 109] width 102 height 28
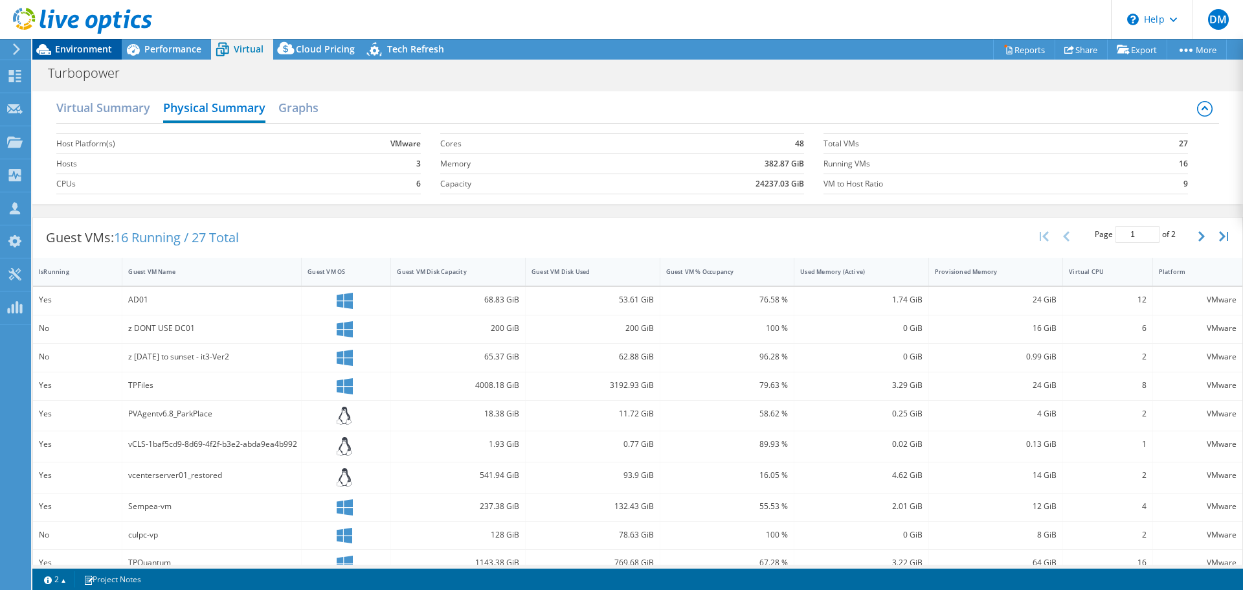
click at [75, 52] on span "Environment" at bounding box center [83, 49] width 57 height 12
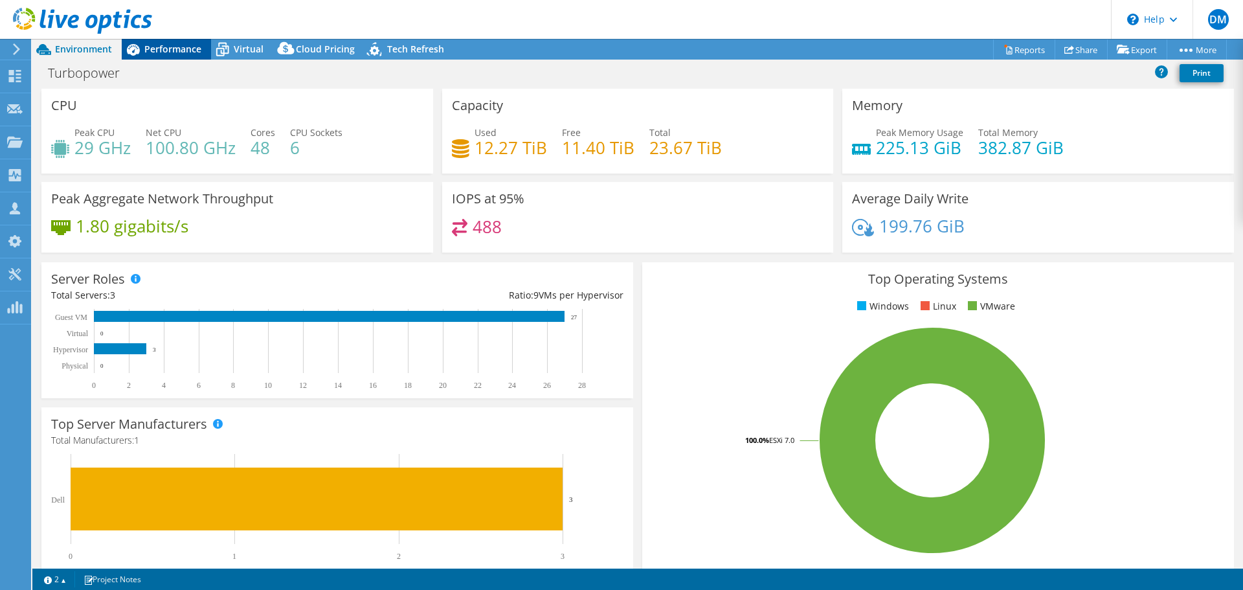
click at [179, 53] on span "Performance" at bounding box center [172, 49] width 57 height 12
